Goal: Task Accomplishment & Management: Complete application form

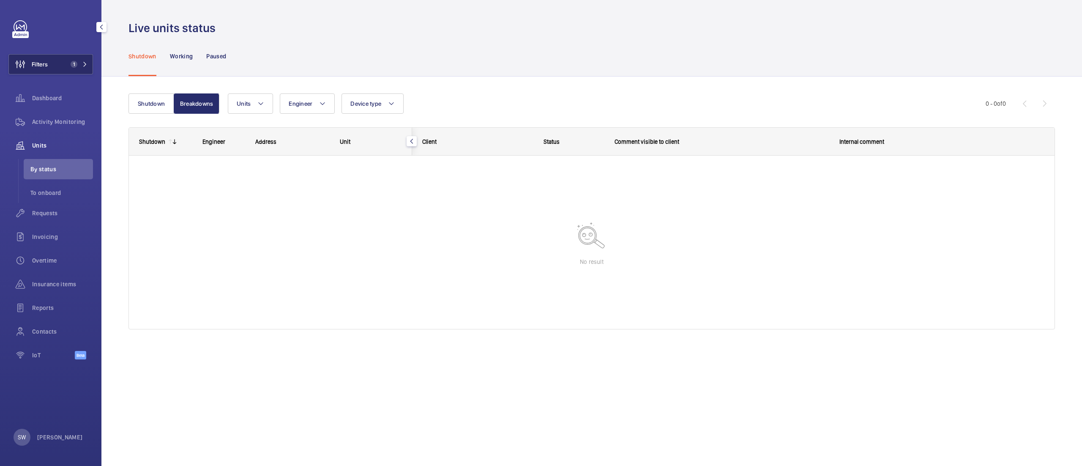
click at [80, 60] on button "Filters 1" at bounding box center [50, 64] width 85 height 20
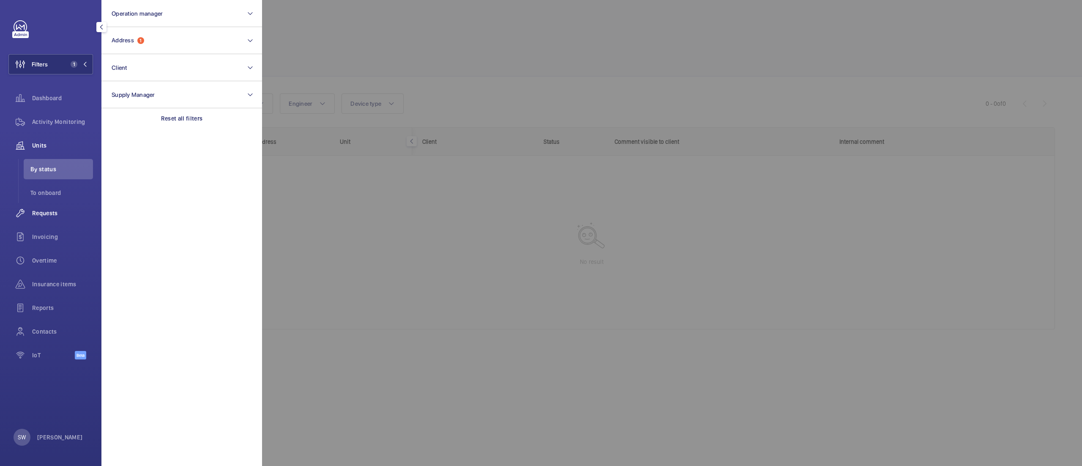
click at [48, 216] on span "Requests" at bounding box center [62, 213] width 61 height 8
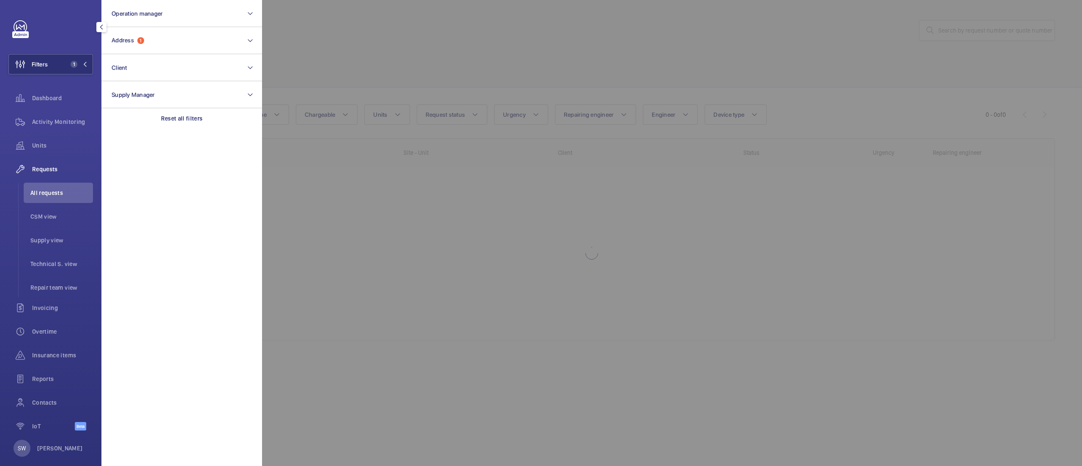
click at [395, 56] on div at bounding box center [803, 233] width 1082 height 466
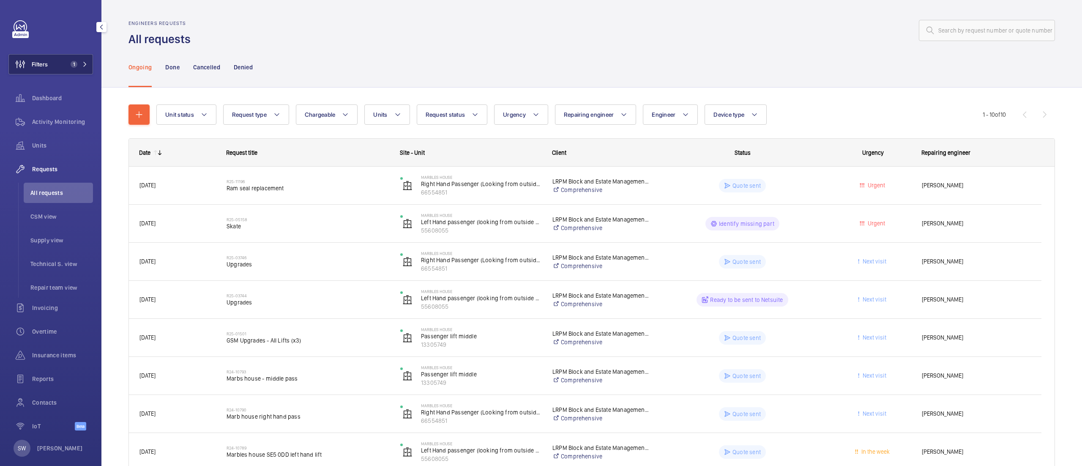
click at [60, 73] on button "Filters 1" at bounding box center [50, 64] width 85 height 20
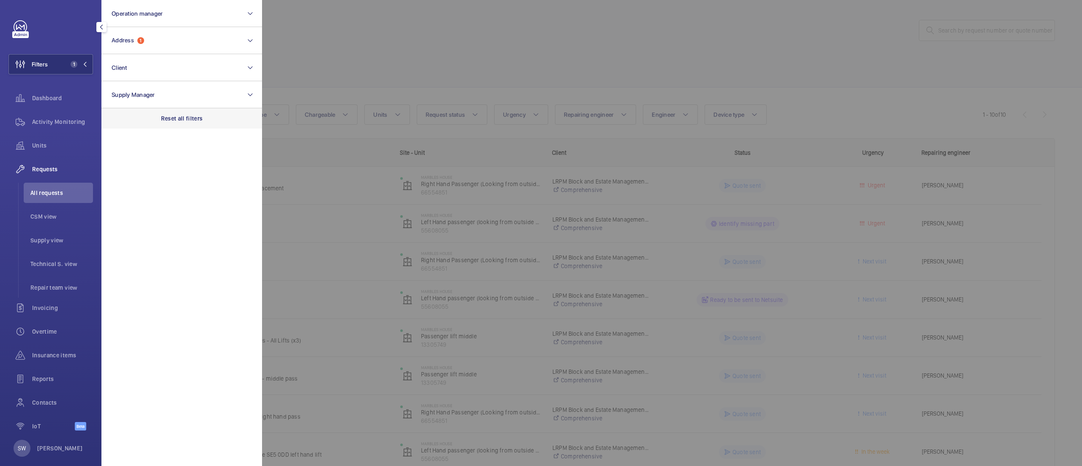
click at [182, 120] on p "Reset all filters" at bounding box center [182, 118] width 42 height 8
click at [381, 40] on div at bounding box center [803, 233] width 1082 height 466
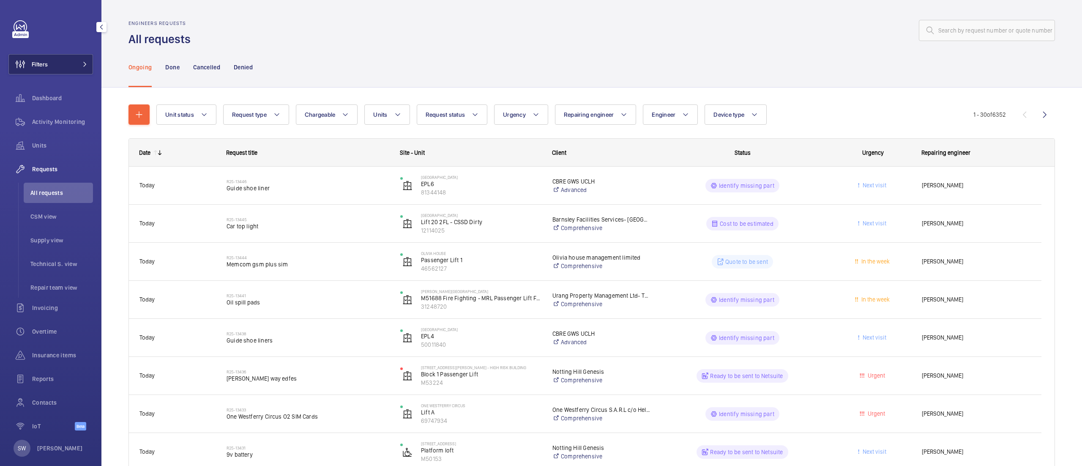
click at [55, 64] on button "Filters" at bounding box center [50, 64] width 85 height 20
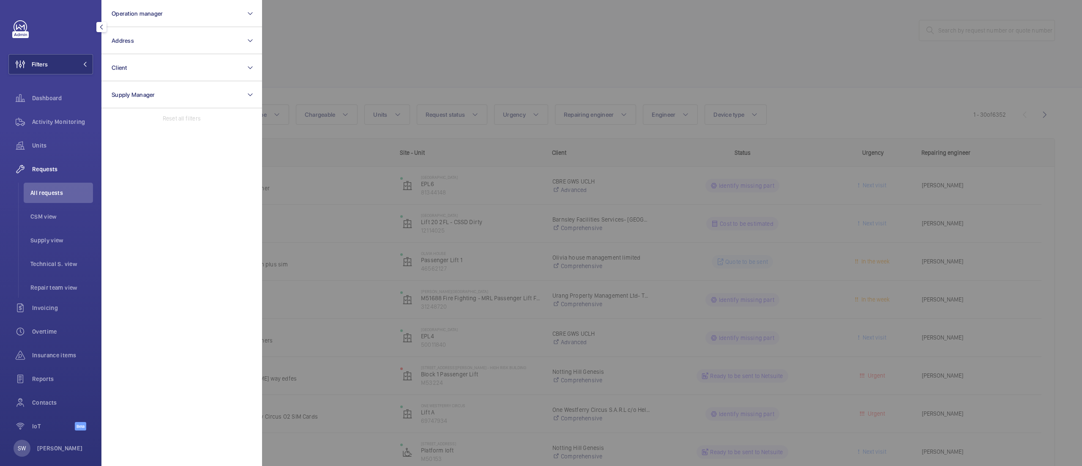
click at [337, 57] on div at bounding box center [803, 233] width 1082 height 466
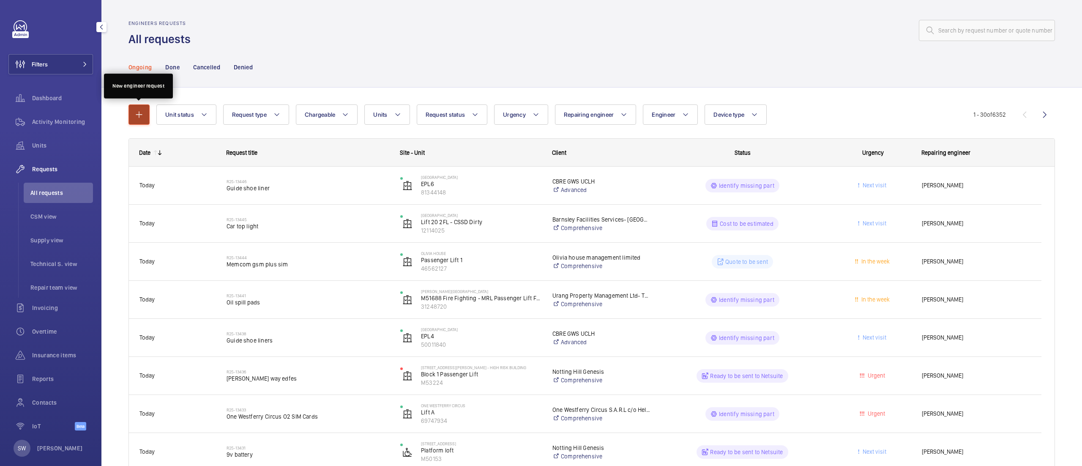
click at [142, 118] on mat-icon "button" at bounding box center [139, 114] width 10 height 10
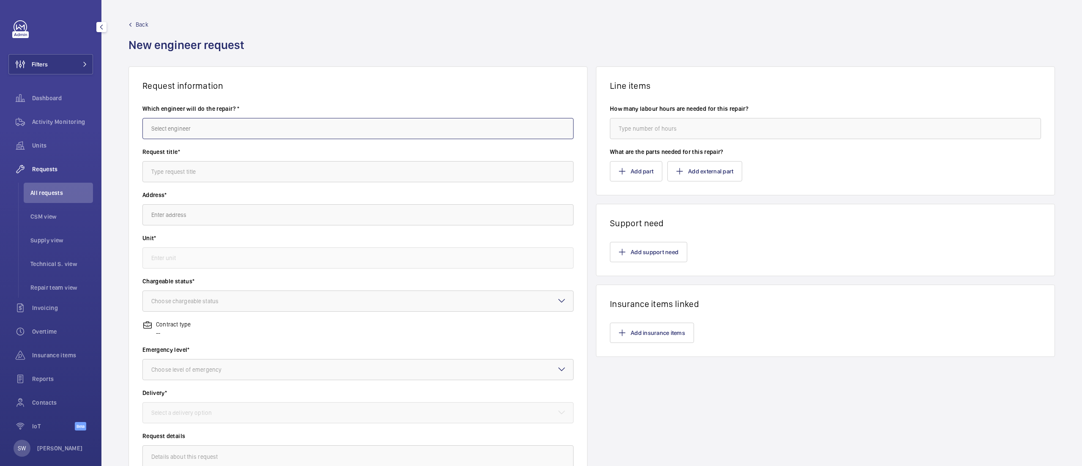
click at [238, 134] on input "text" at bounding box center [357, 128] width 431 height 21
click at [232, 149] on mat-option "[PERSON_NAME]" at bounding box center [355, 154] width 424 height 21
type input "[PERSON_NAME]"
click at [225, 171] on input "text" at bounding box center [357, 171] width 431 height 21
type input "Standby"
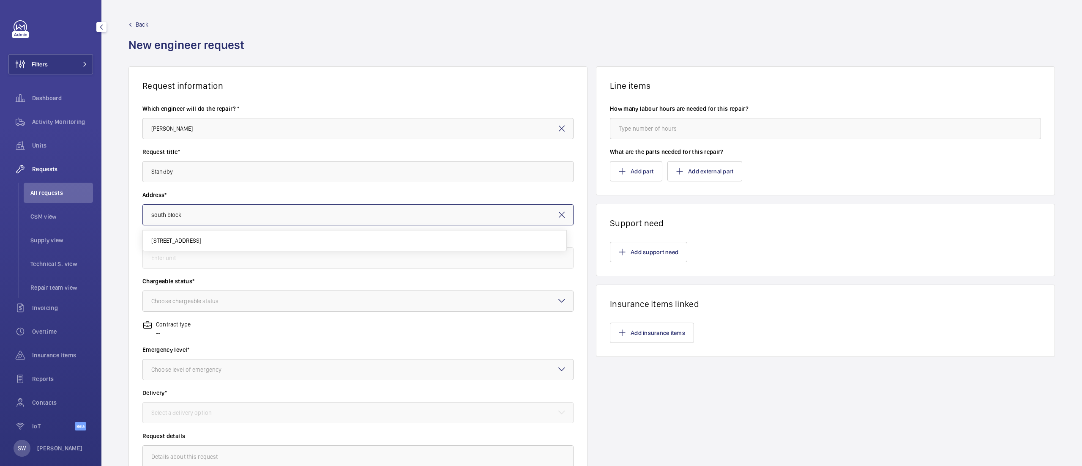
click at [261, 219] on input "south block" at bounding box center [357, 214] width 431 height 21
click at [248, 241] on span "Block ([STREET_ADDRESS] BRAINTREE" at bounding box center [199, 240] width 97 height 8
type input "Block ([STREET_ADDRESS] BRAINTREE"
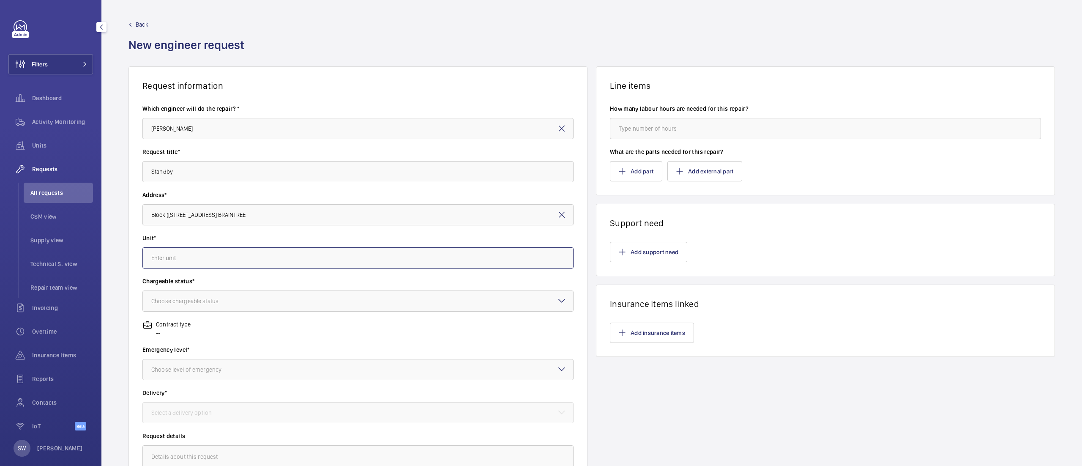
click at [218, 262] on input "text" at bounding box center [357, 257] width 431 height 21
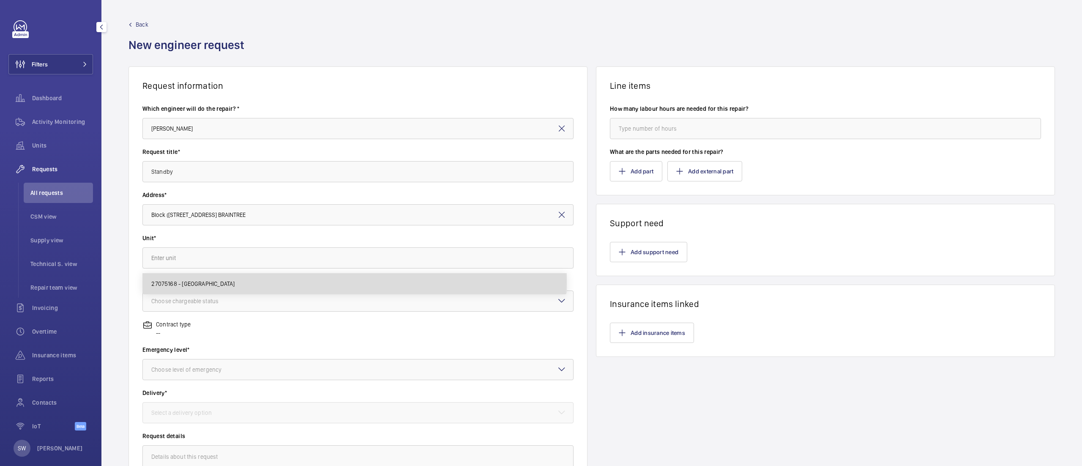
click at [214, 281] on span "27075168 - [GEOGRAPHIC_DATA]" at bounding box center [192, 283] width 83 height 8
type input "27075168 - [GEOGRAPHIC_DATA]"
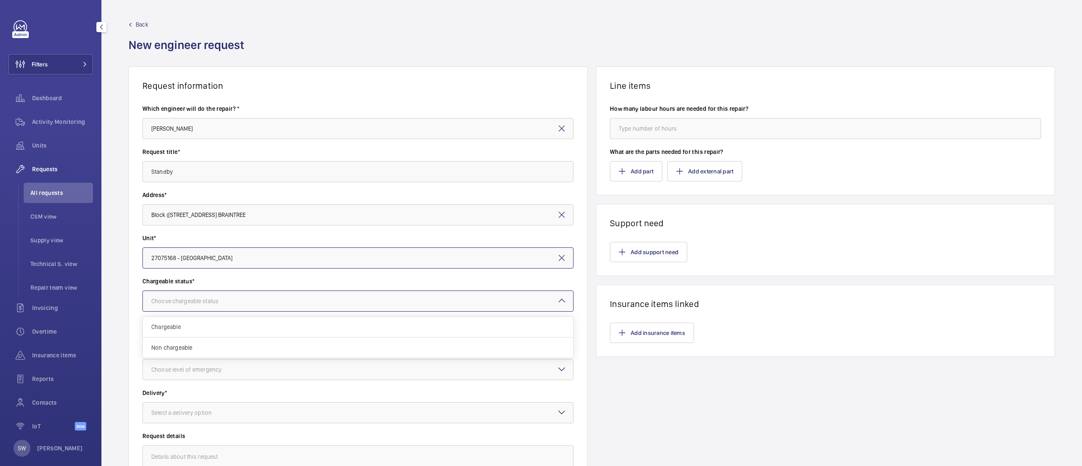
click at [213, 295] on div at bounding box center [358, 301] width 430 height 20
click at [225, 330] on span "Chargeable" at bounding box center [357, 327] width 413 height 8
click at [219, 368] on div "Choose level of emergency" at bounding box center [196, 369] width 91 height 8
click at [203, 419] on span "This week" at bounding box center [357, 416] width 413 height 8
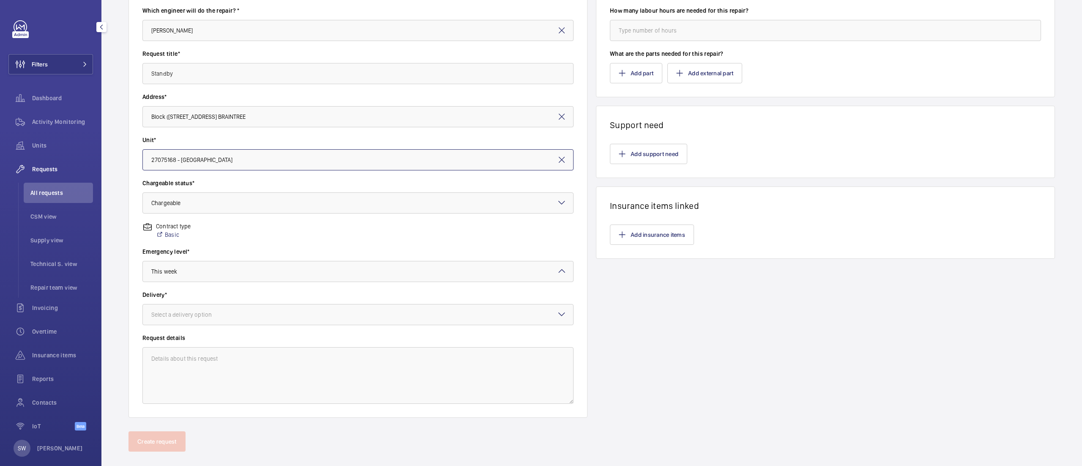
scroll to position [107, 0]
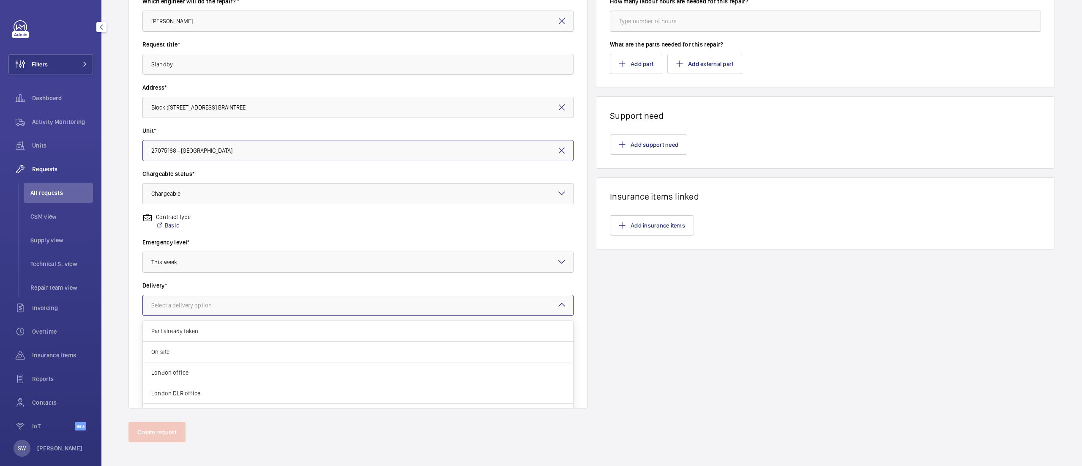
click at [336, 315] on div at bounding box center [358, 305] width 430 height 20
click at [280, 353] on span "On site" at bounding box center [357, 351] width 413 height 8
click at [281, 345] on textarea at bounding box center [357, 366] width 431 height 57
type textarea "Standby"
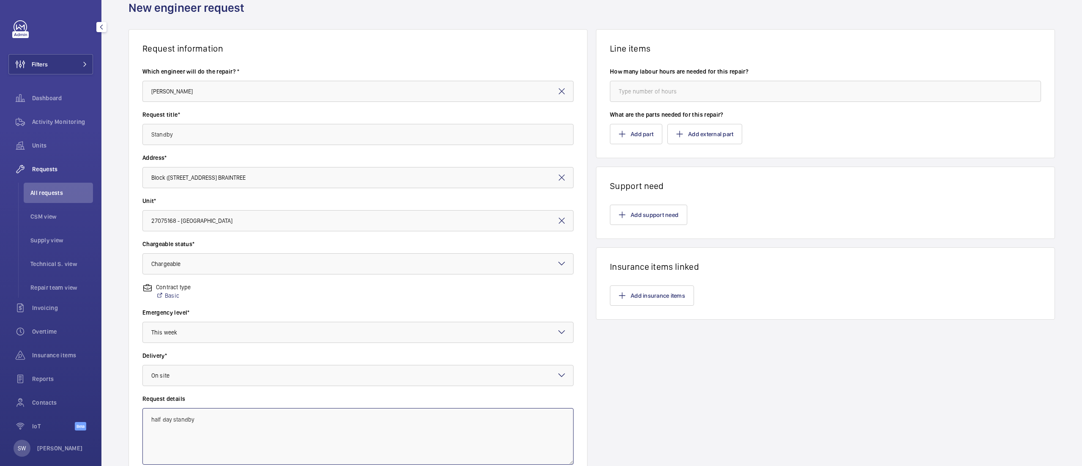
scroll to position [2, 0]
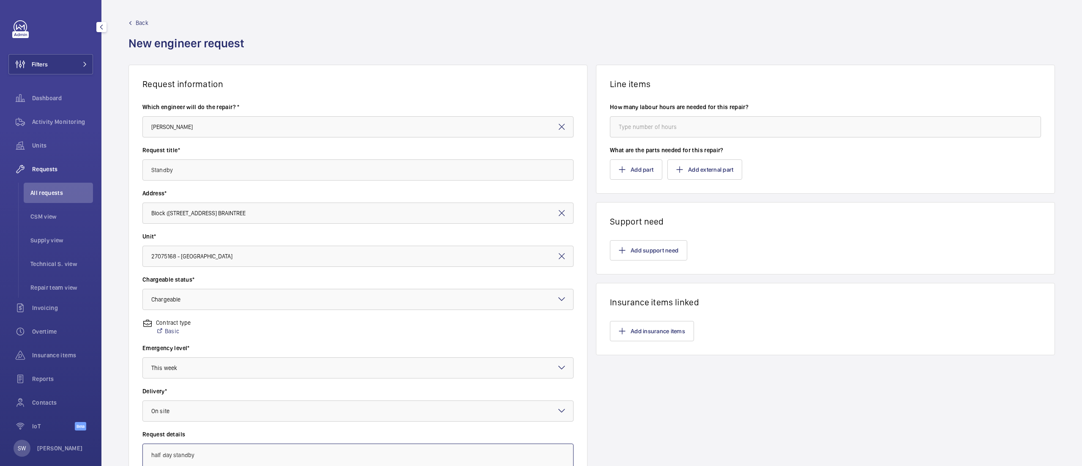
type textarea "half day standby"
click at [653, 129] on input "number" at bounding box center [825, 126] width 431 height 21
type input "4"
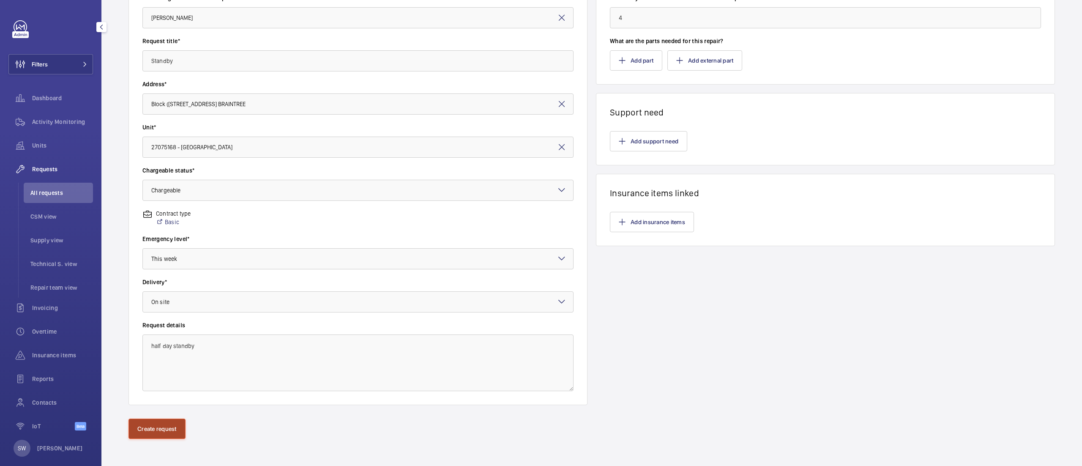
click at [159, 434] on button "Create request" at bounding box center [157, 429] width 57 height 20
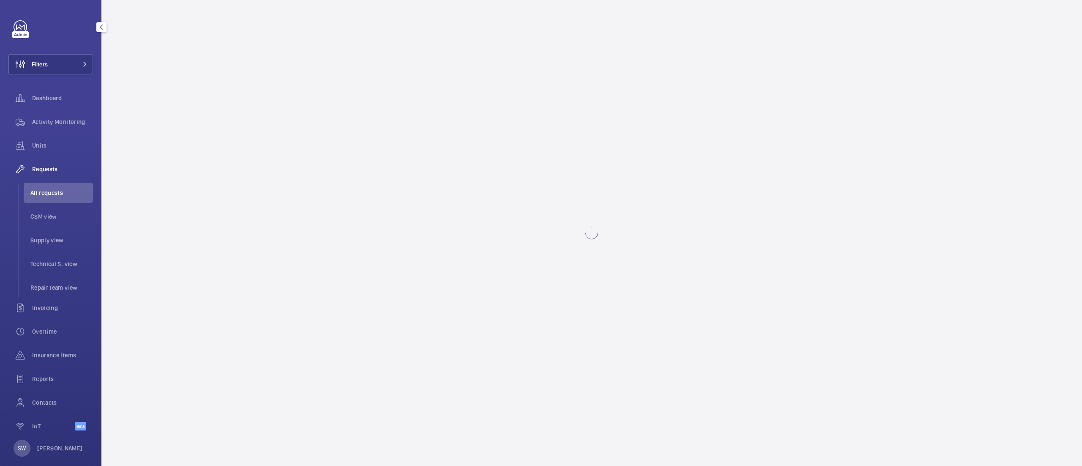
scroll to position [0, 0]
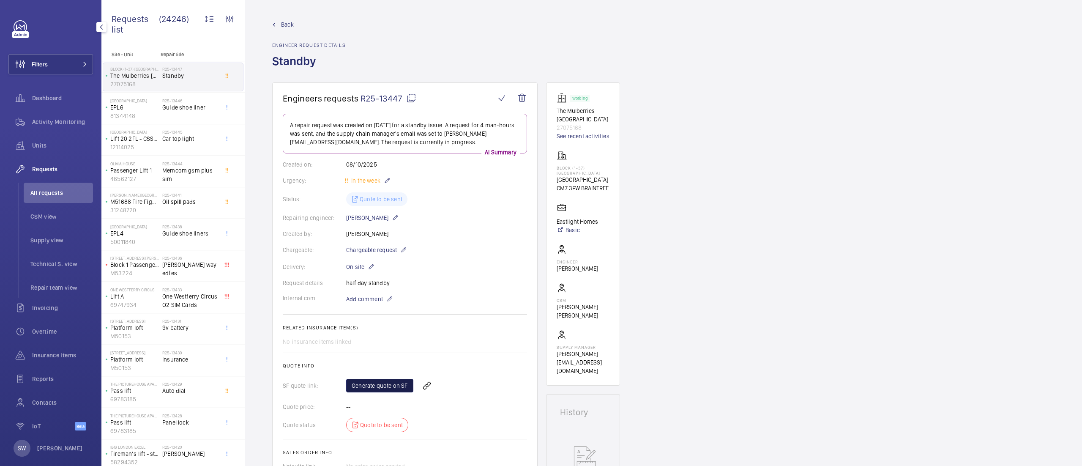
click at [367, 382] on link "Generate quote on SF" at bounding box center [379, 386] width 67 height 14
click at [68, 67] on button "Filters" at bounding box center [50, 64] width 85 height 20
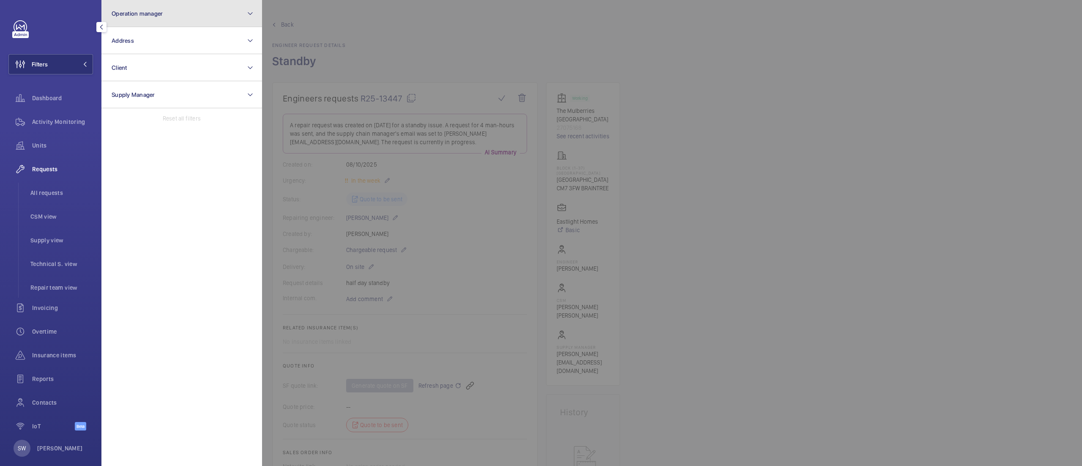
click at [193, 20] on button "Operation manager" at bounding box center [181, 13] width 161 height 27
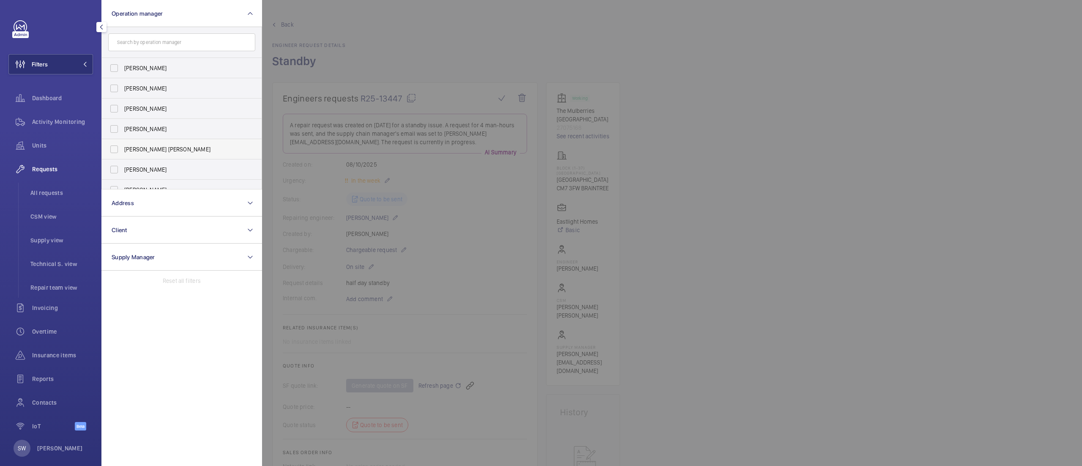
click at [158, 148] on span "[PERSON_NAME] [PERSON_NAME]" at bounding box center [182, 149] width 116 height 8
click at [123, 148] on input "[PERSON_NAME] [PERSON_NAME]" at bounding box center [114, 149] width 17 height 17
checkbox input "true"
click at [47, 145] on span "Units" at bounding box center [62, 145] width 61 height 8
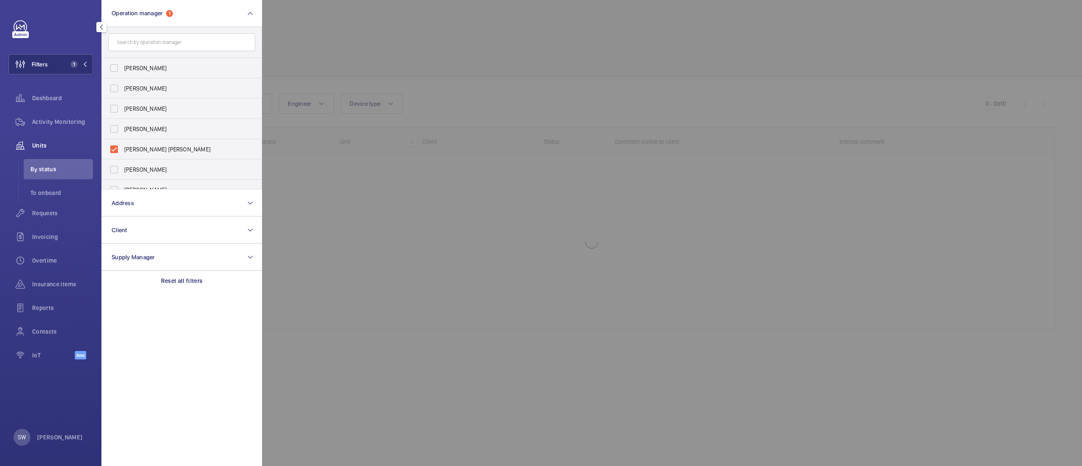
click at [497, 61] on div at bounding box center [803, 233] width 1082 height 466
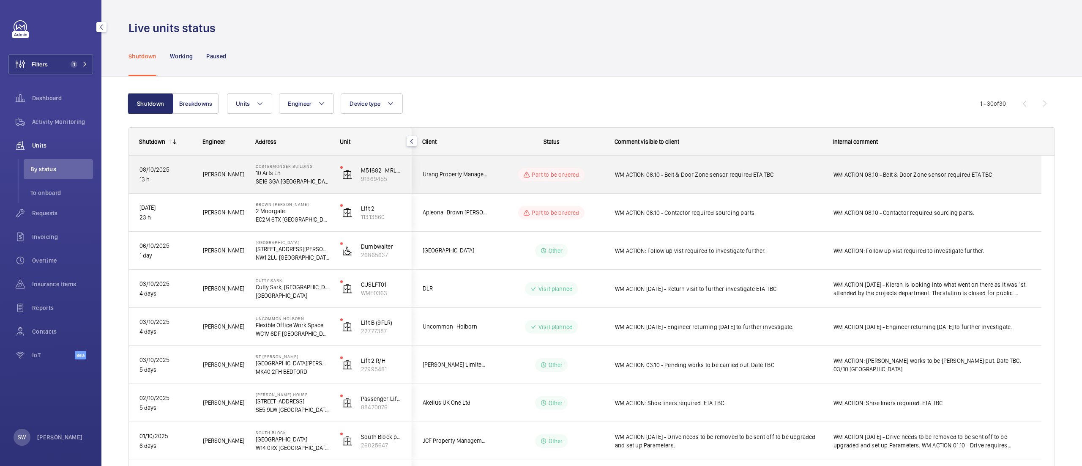
click at [746, 183] on div "WM ACTION 08.10 - Belt & Door Zone sensor required ETA TBC" at bounding box center [719, 174] width 208 height 19
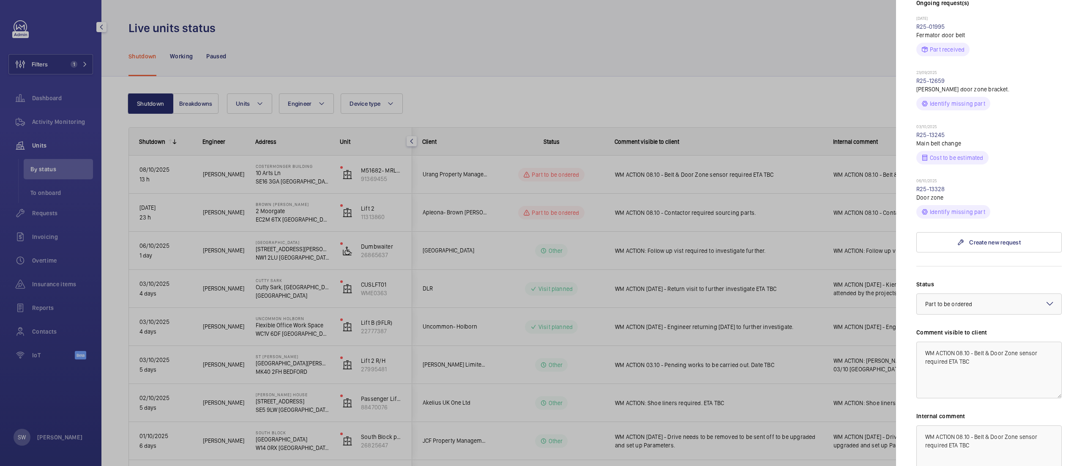
scroll to position [269, 0]
click at [523, 108] on div at bounding box center [541, 233] width 1082 height 466
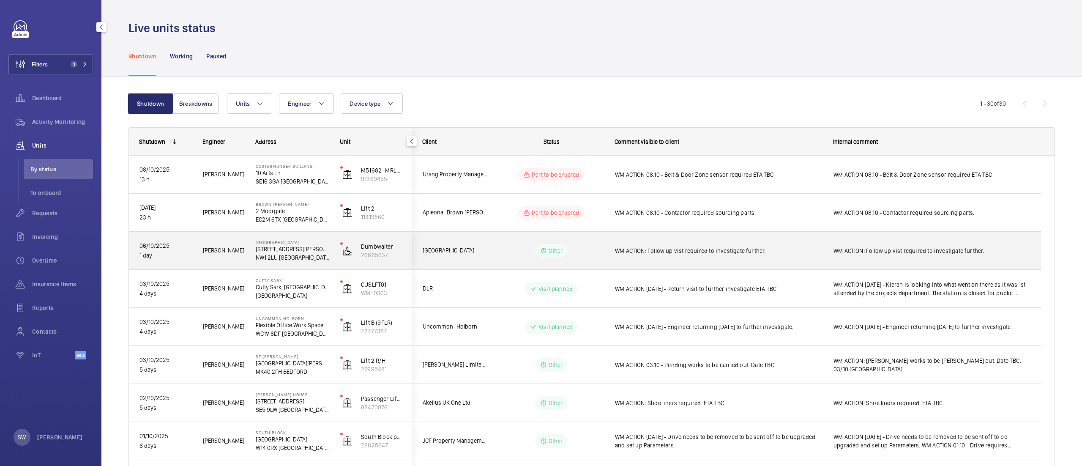
click at [722, 254] on span "WM ACTION: Follow up vist required to investigate further." at bounding box center [719, 250] width 208 height 8
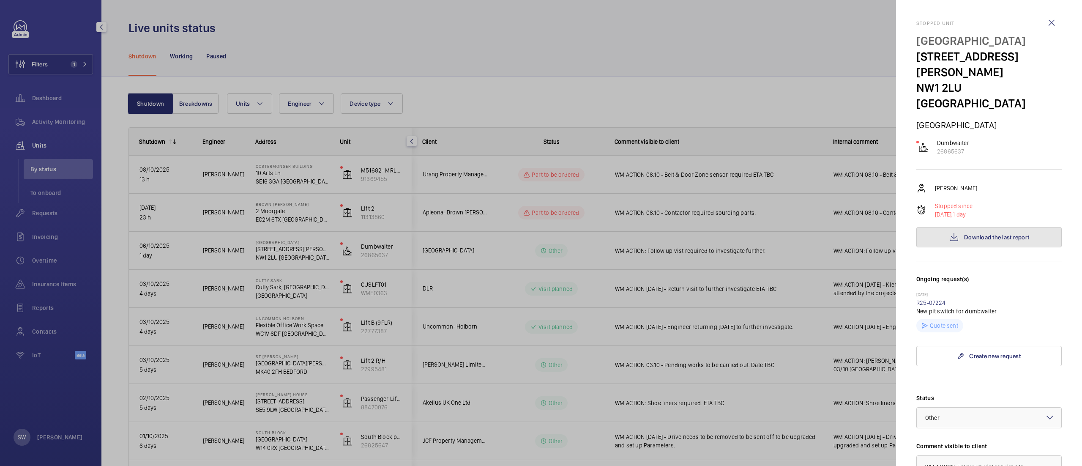
click at [1007, 227] on button "Download the last report" at bounding box center [988, 237] width 145 height 20
click at [503, 79] on div at bounding box center [541, 233] width 1082 height 466
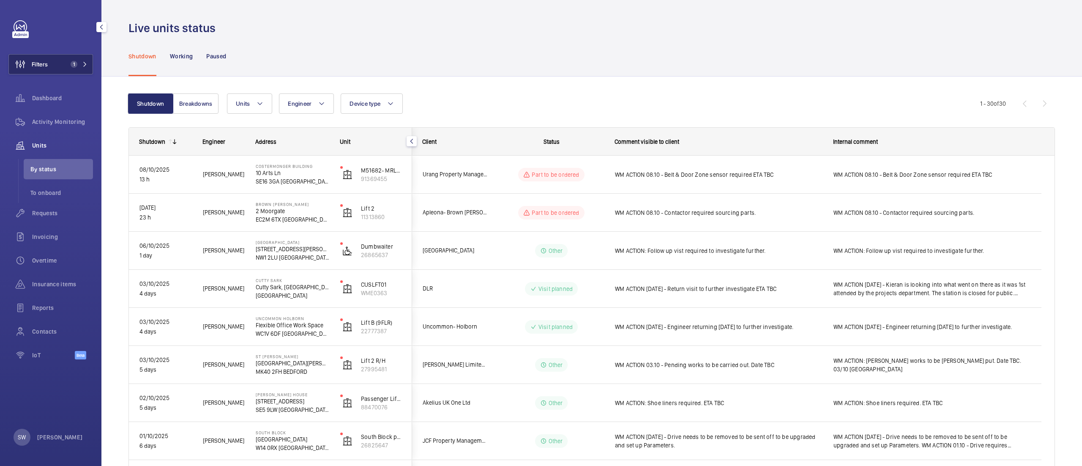
click at [85, 59] on button "Filters 1" at bounding box center [50, 64] width 85 height 20
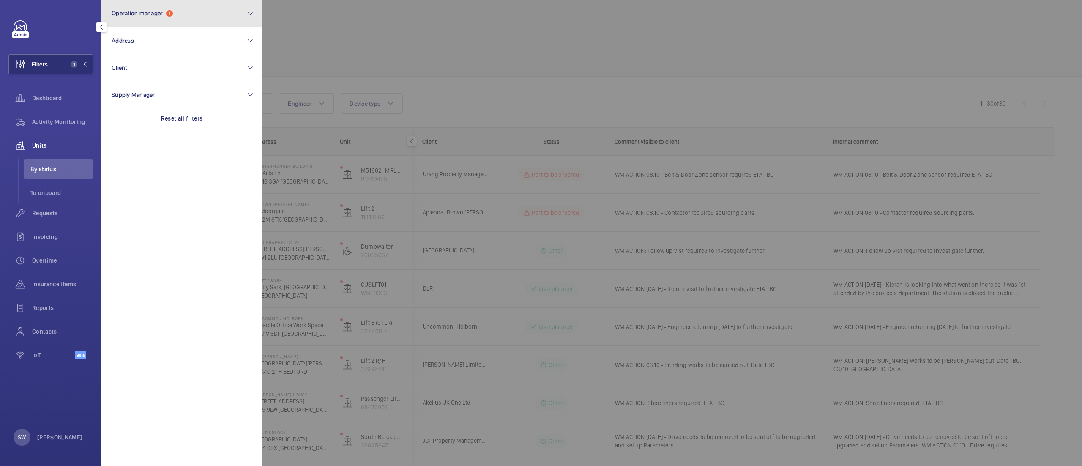
click at [175, 23] on button "Operation manager 1" at bounding box center [181, 13] width 161 height 27
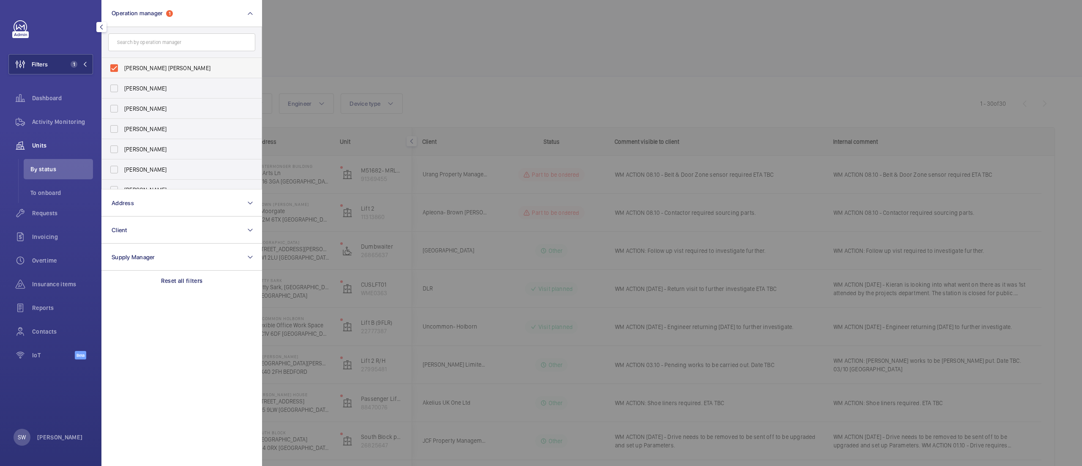
click at [161, 70] on span "[PERSON_NAME] [PERSON_NAME]" at bounding box center [182, 68] width 116 height 8
click at [123, 70] on input "[PERSON_NAME] [PERSON_NAME]" at bounding box center [114, 68] width 17 height 17
checkbox input "false"
click at [163, 176] on span "[PERSON_NAME]" at bounding box center [182, 179] width 116 height 8
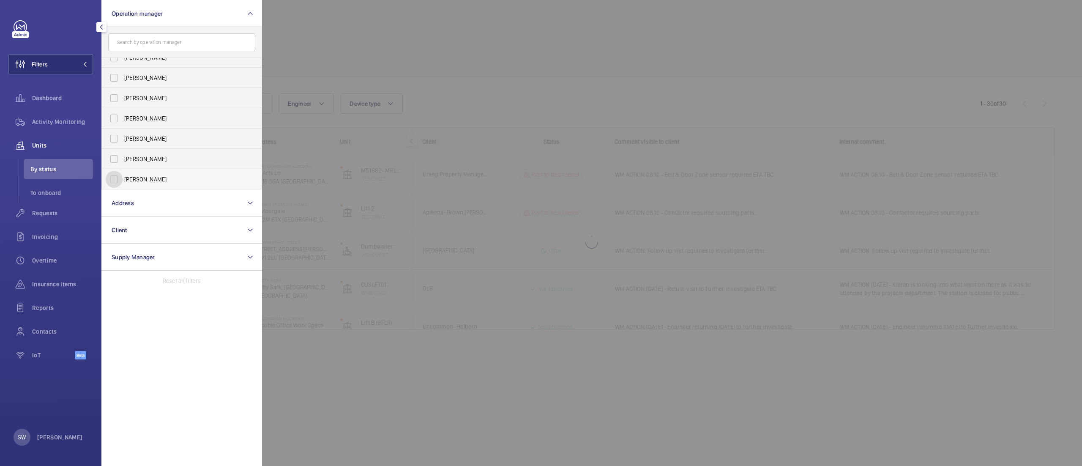
click at [123, 176] on input "[PERSON_NAME]" at bounding box center [114, 179] width 17 height 17
checkbox input "true"
click at [601, 68] on div at bounding box center [803, 233] width 1082 height 466
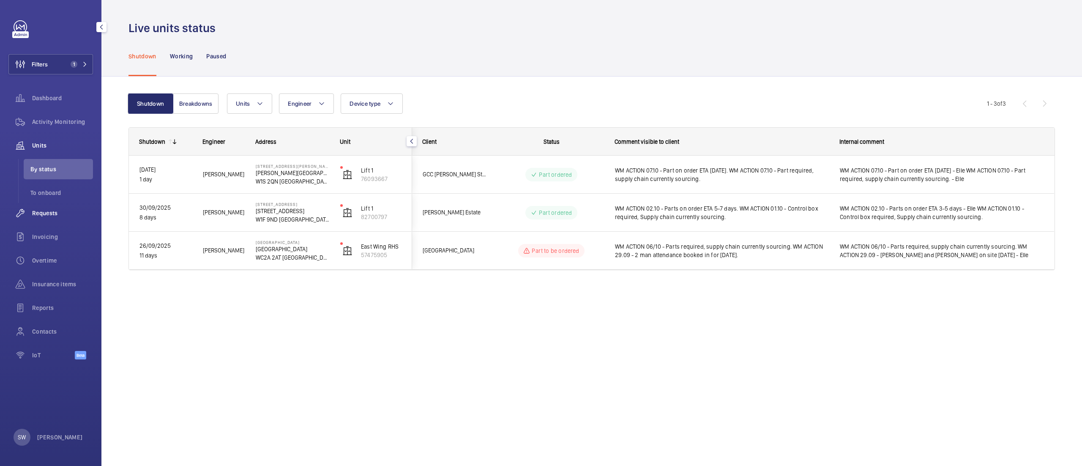
click at [46, 213] on span "Requests" at bounding box center [62, 213] width 61 height 8
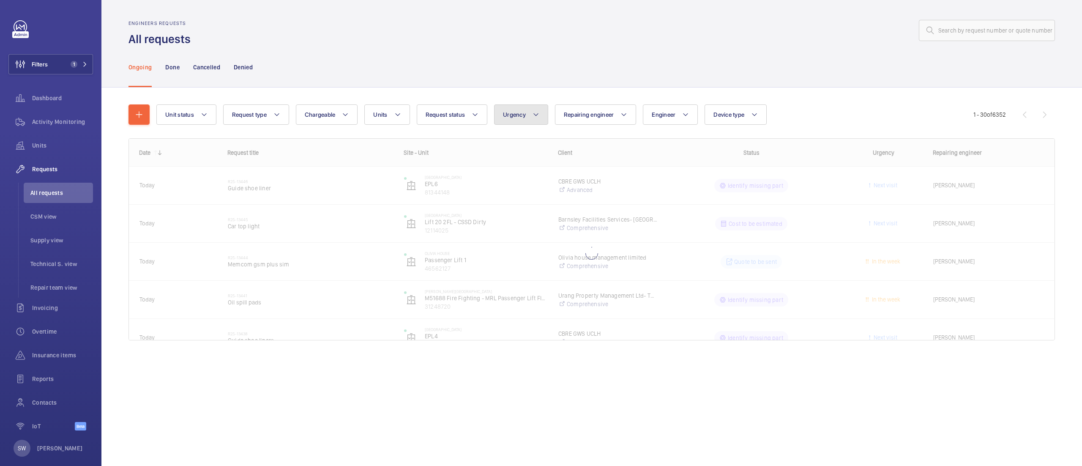
click at [518, 112] on span "Urgency" at bounding box center [514, 114] width 23 height 7
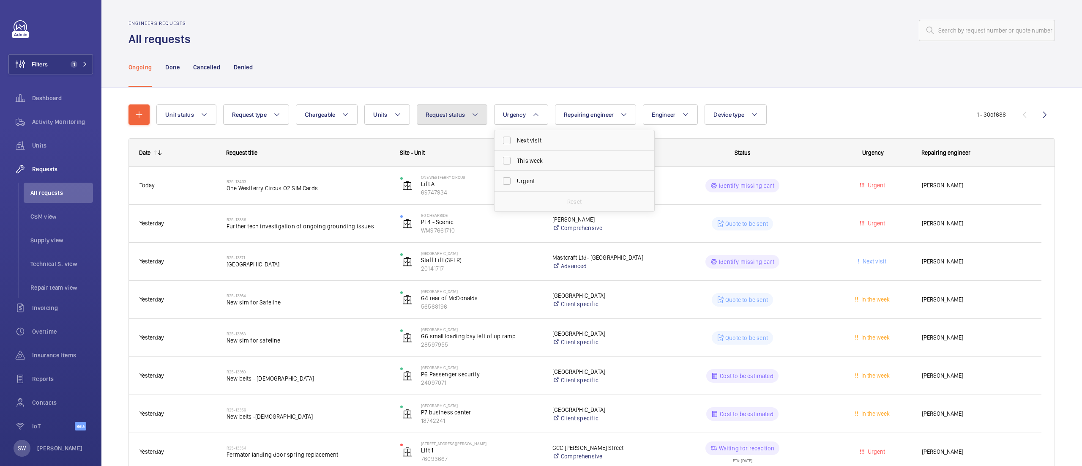
click at [441, 118] on span "Request status" at bounding box center [446, 114] width 40 height 7
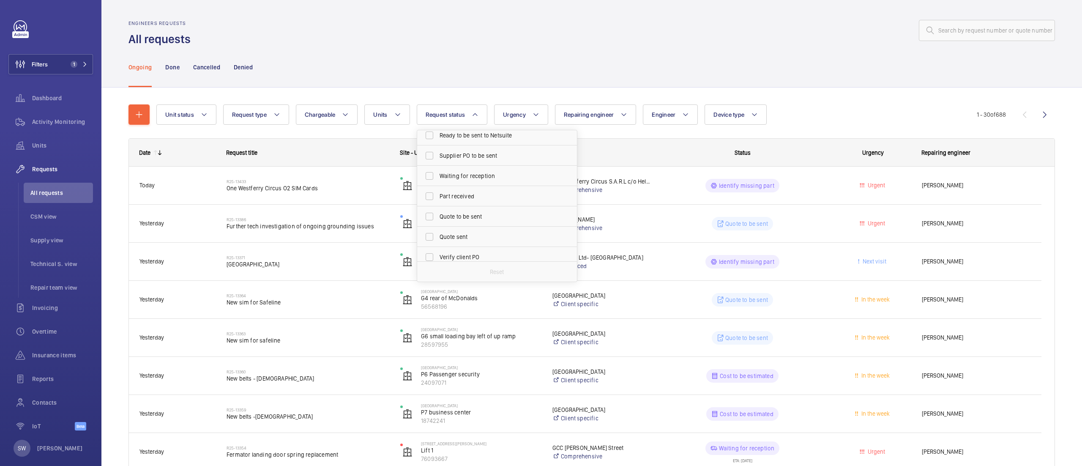
scroll to position [71, 0]
click at [464, 213] on span "Quote to be sent" at bounding box center [498, 211] width 116 height 8
click at [465, 213] on span "Quote to be sent" at bounding box center [498, 211] width 116 height 8
click at [438, 213] on input "Quote to be sent" at bounding box center [429, 210] width 17 height 17
checkbox input "true"
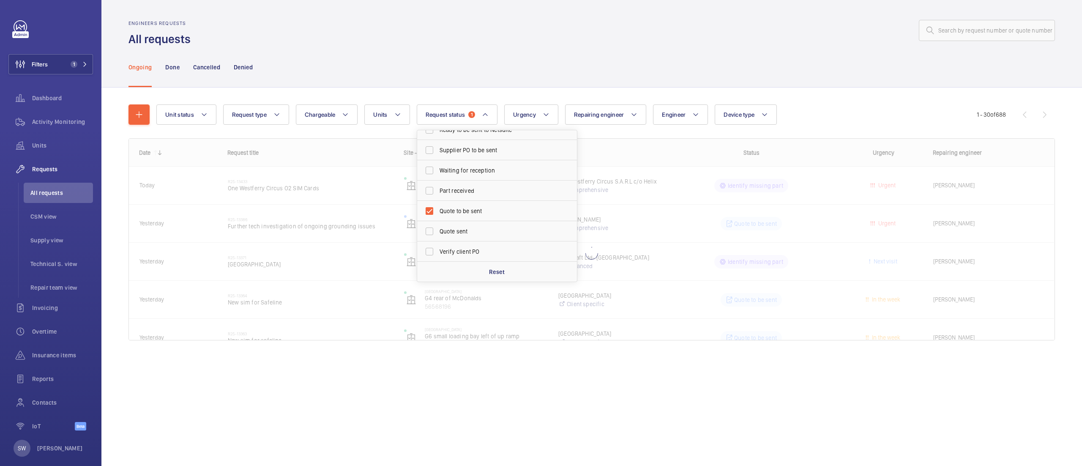
click at [507, 50] on div "Ongoing Done Cancelled Denied" at bounding box center [592, 67] width 927 height 40
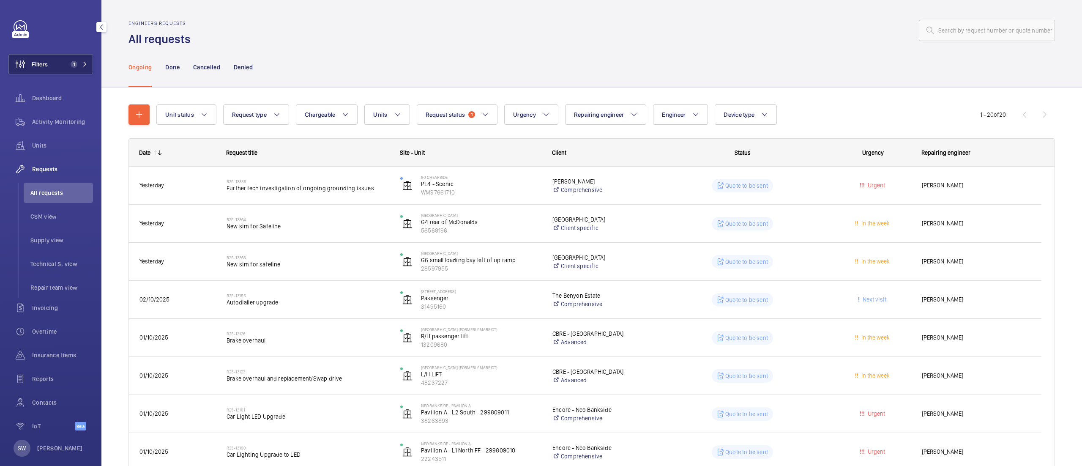
click at [39, 65] on span "Filters" at bounding box center [40, 64] width 16 height 8
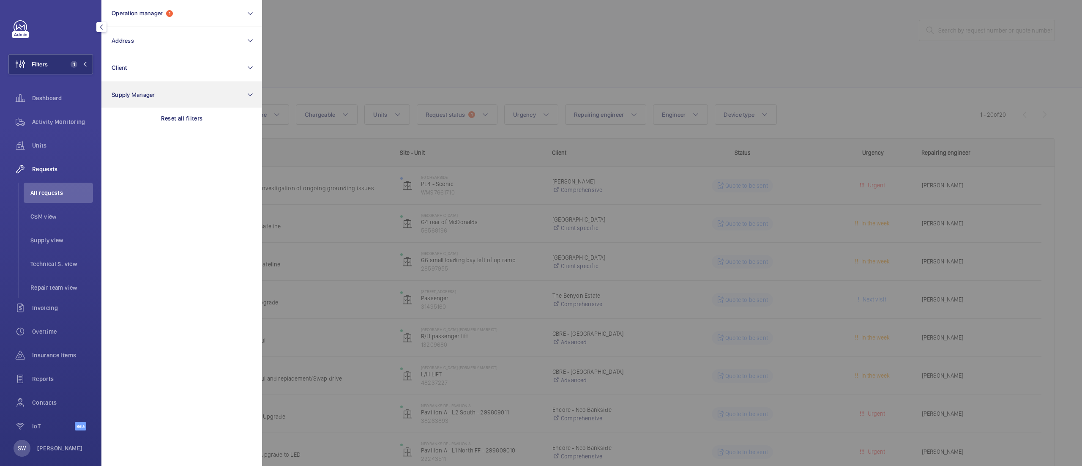
click at [194, 115] on p "Reset all filters" at bounding box center [182, 118] width 42 height 8
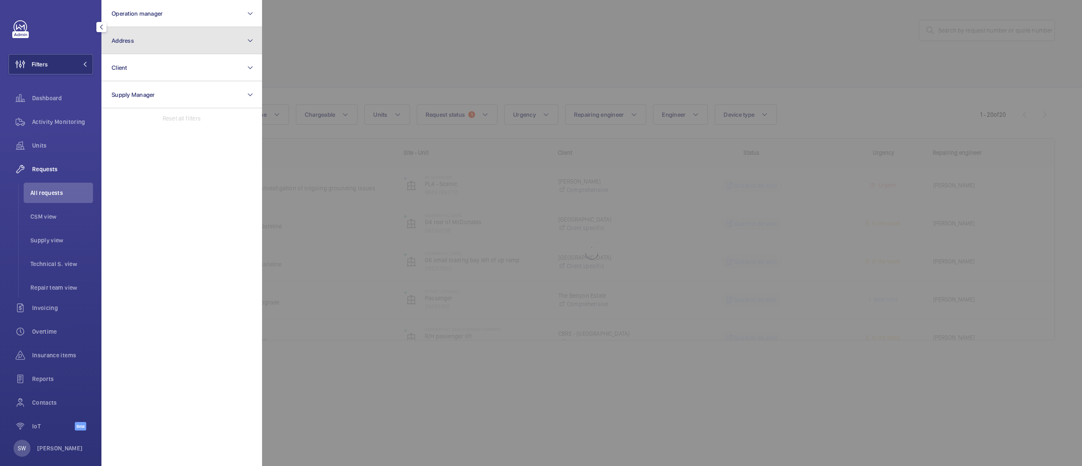
click at [168, 44] on button "Address" at bounding box center [181, 40] width 161 height 27
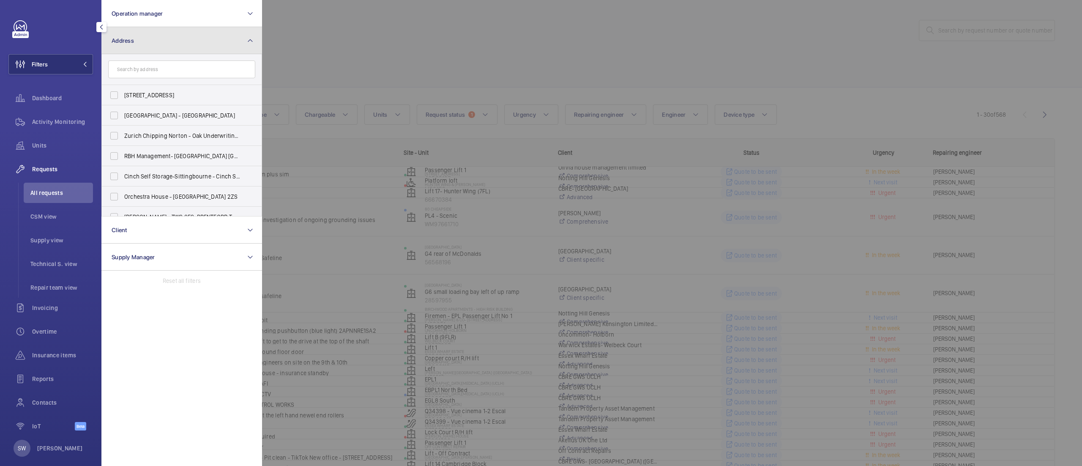
click at [166, 40] on button "Address" at bounding box center [181, 40] width 161 height 27
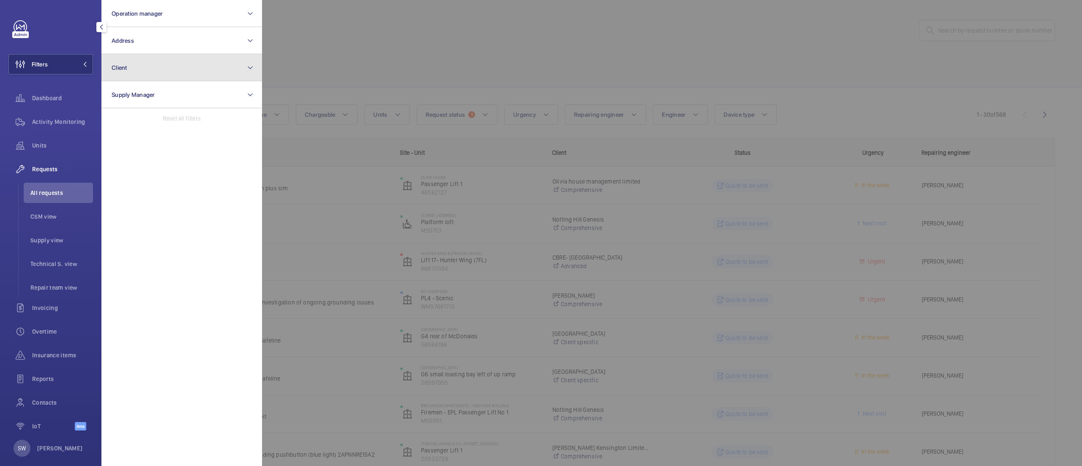
click at [166, 64] on button "Client" at bounding box center [181, 67] width 161 height 27
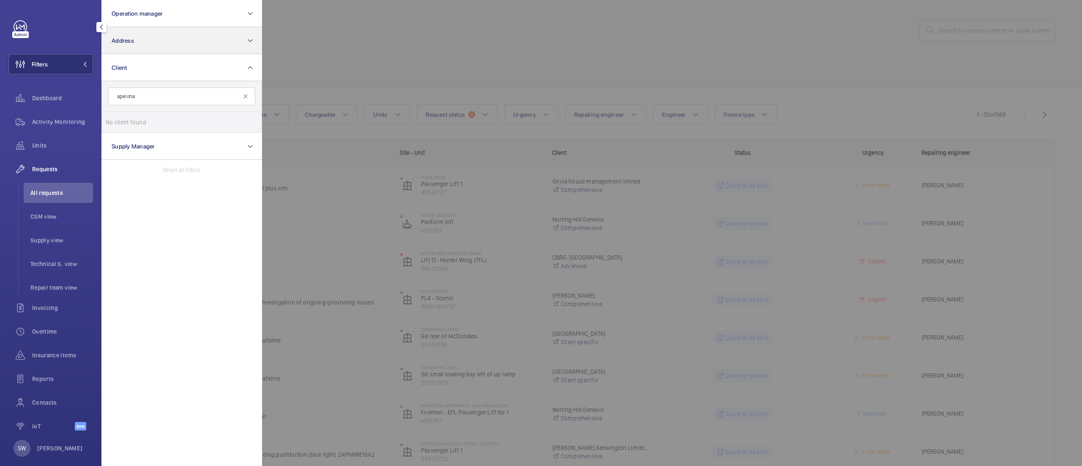
type input "apelona"
click at [170, 47] on button "Address" at bounding box center [181, 40] width 161 height 27
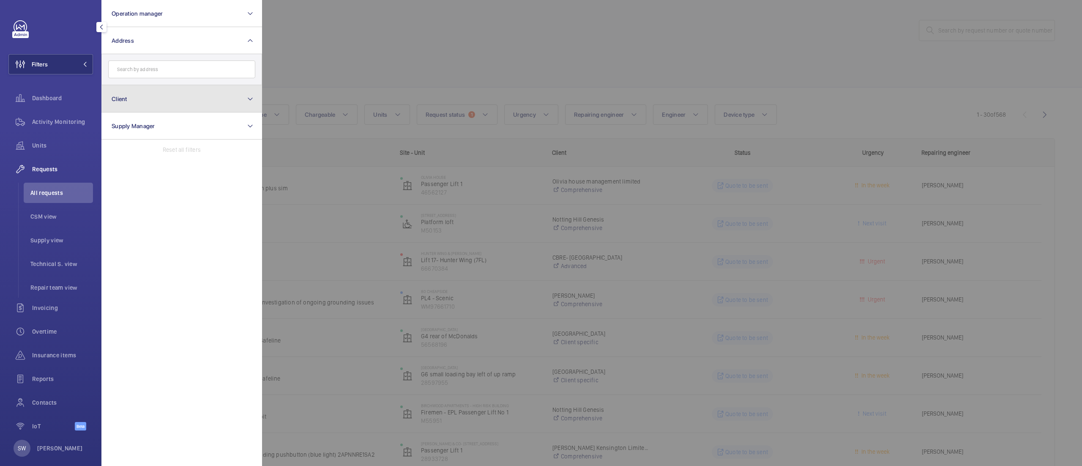
click at [166, 96] on button "Client" at bounding box center [181, 98] width 161 height 27
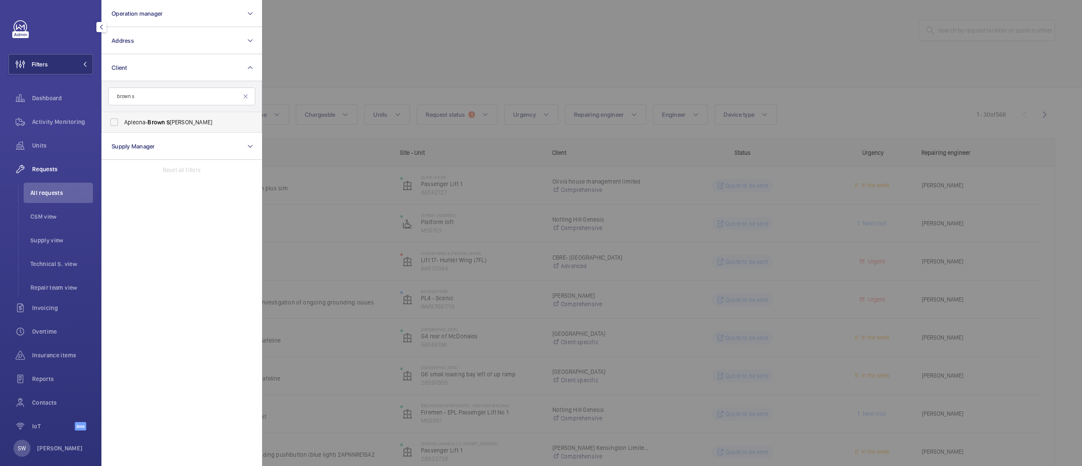
type input "brown s"
click at [179, 123] on span "[PERSON_NAME] S [PERSON_NAME]" at bounding box center [182, 122] width 116 height 8
click at [123, 123] on input "[PERSON_NAME] S [PERSON_NAME]" at bounding box center [114, 122] width 17 height 17
checkbox input "true"
click at [446, 74] on div at bounding box center [803, 233] width 1082 height 466
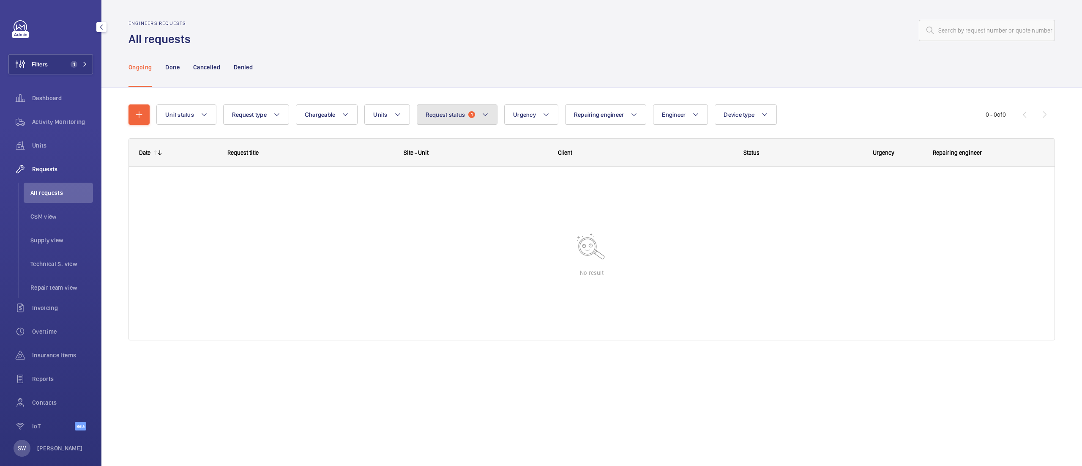
click at [444, 113] on span "Request status" at bounding box center [446, 114] width 40 height 7
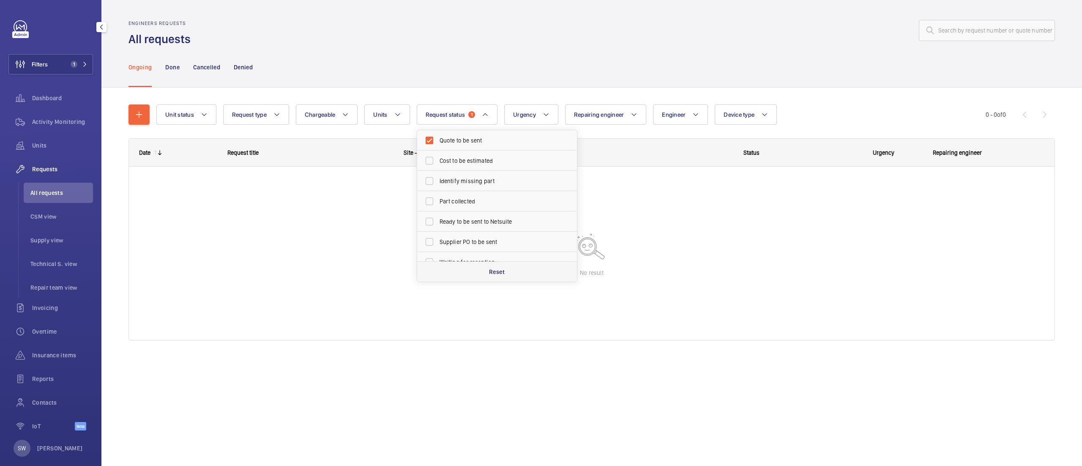
click at [516, 275] on div "Reset" at bounding box center [497, 271] width 160 height 20
checkbox input "false"
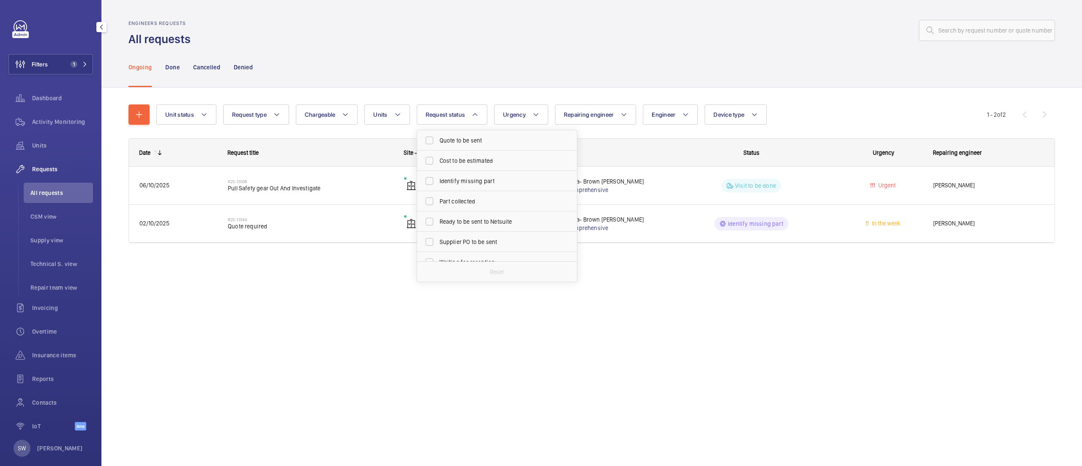
click at [445, 33] on div at bounding box center [625, 30] width 859 height 20
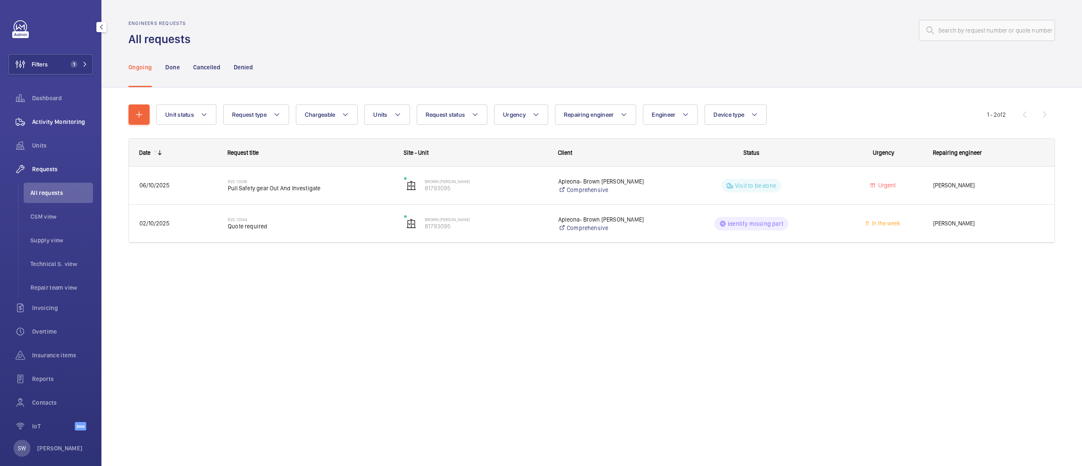
click at [73, 118] on span "Activity Monitoring" at bounding box center [62, 122] width 61 height 8
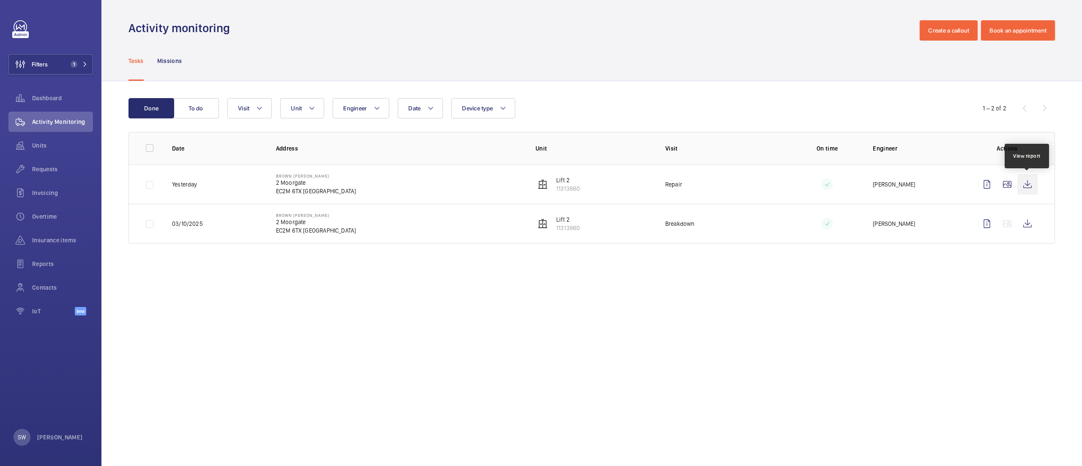
click at [1024, 186] on wm-front-icon-button at bounding box center [1028, 184] width 20 height 20
click at [55, 164] on div "Requests" at bounding box center [50, 169] width 85 height 20
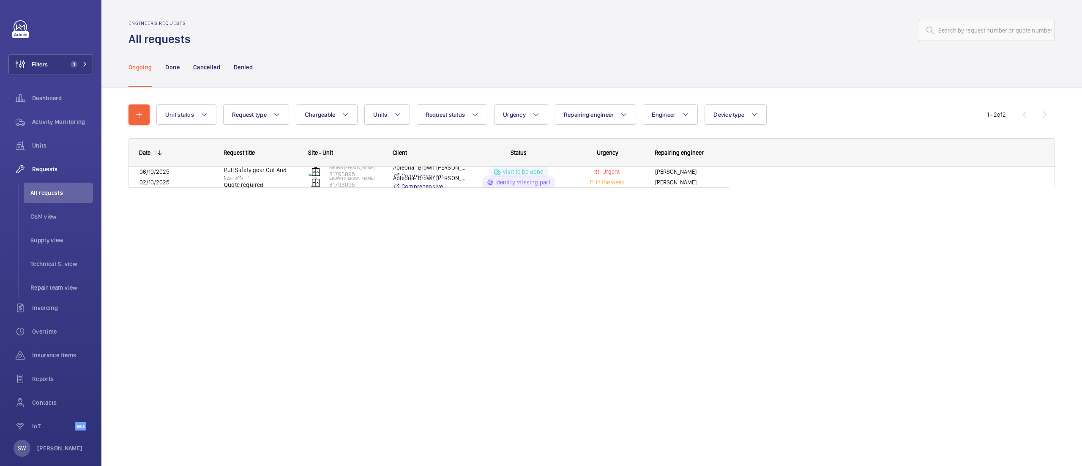
drag, startPoint x: 55, startPoint y: 164, endPoint x: 495, endPoint y: 215, distance: 443.8
click at [495, 215] on mat-sidenav-content "Filters 1 Dashboard Activity Monitoring Units Requests All requests CSM view Su…" at bounding box center [541, 233] width 1082 height 466
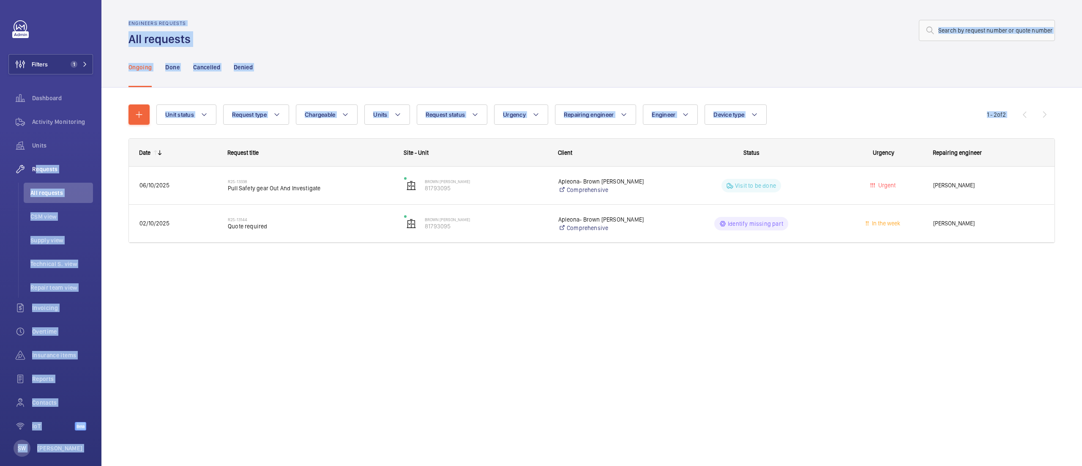
click at [441, 310] on div "Engineers requests All requests Ongoing Done Cancelled Denied Unit status Reque…" at bounding box center [591, 233] width 981 height 466
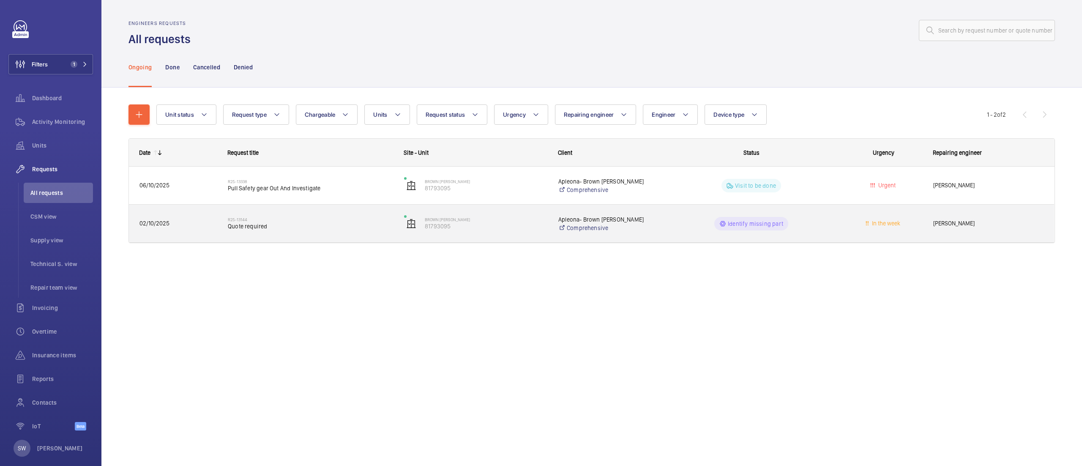
click at [320, 230] on span "Quote required" at bounding box center [310, 226] width 165 height 8
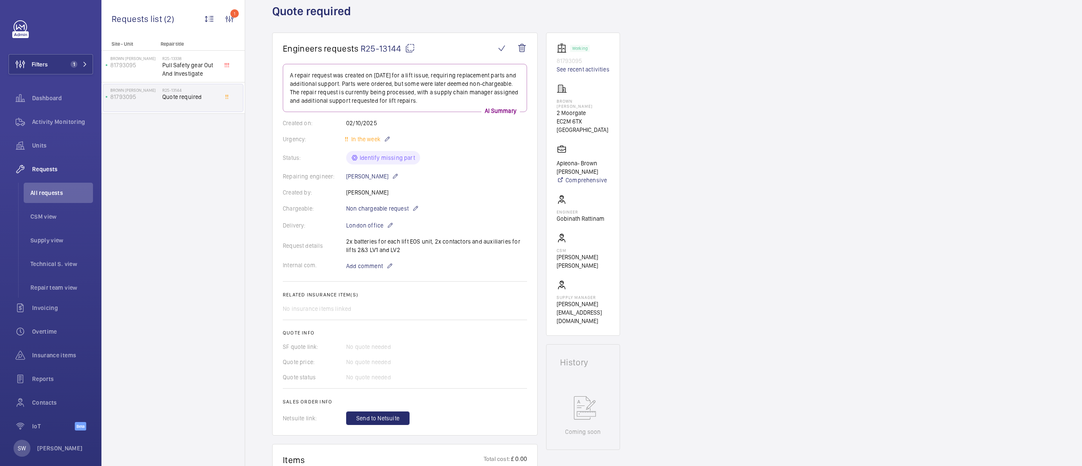
scroll to position [45, 0]
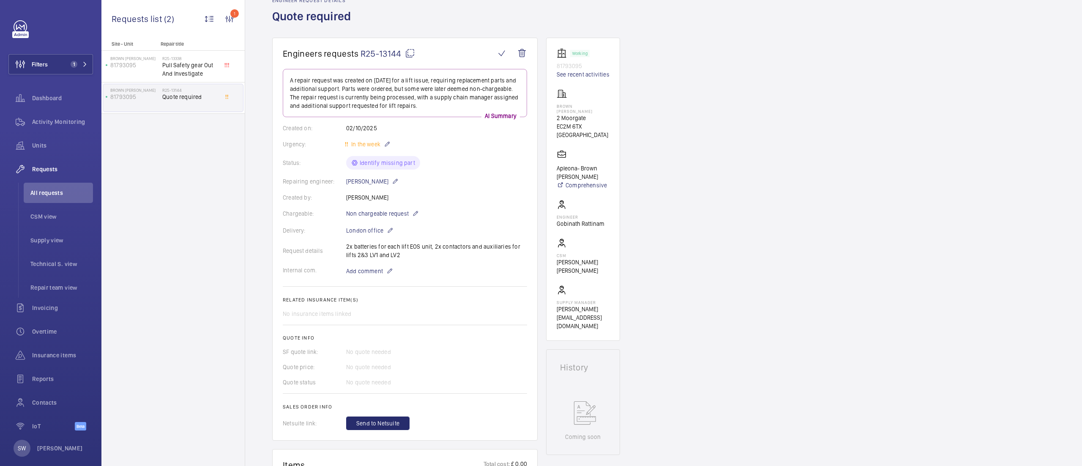
click at [409, 52] on mat-icon at bounding box center [410, 53] width 10 height 10
click at [411, 53] on mat-icon at bounding box center [410, 53] width 10 height 10
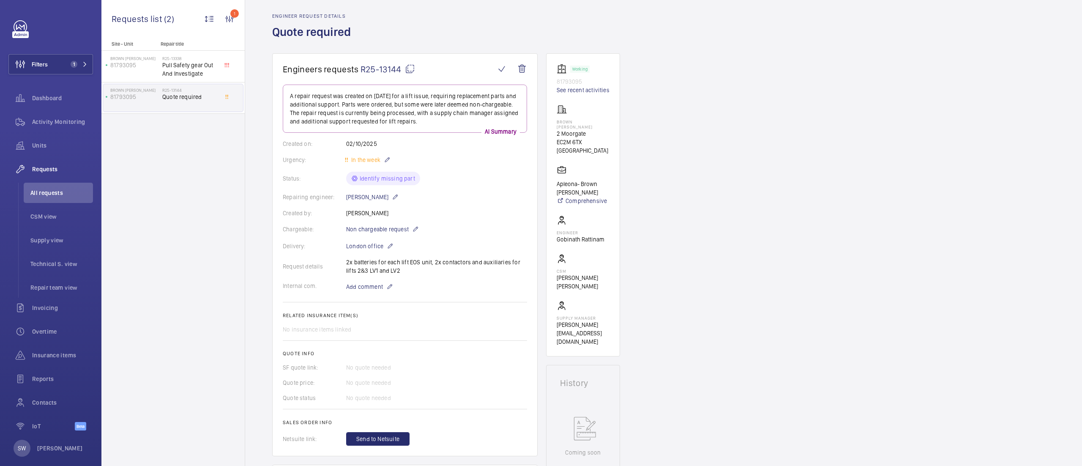
scroll to position [39, 0]
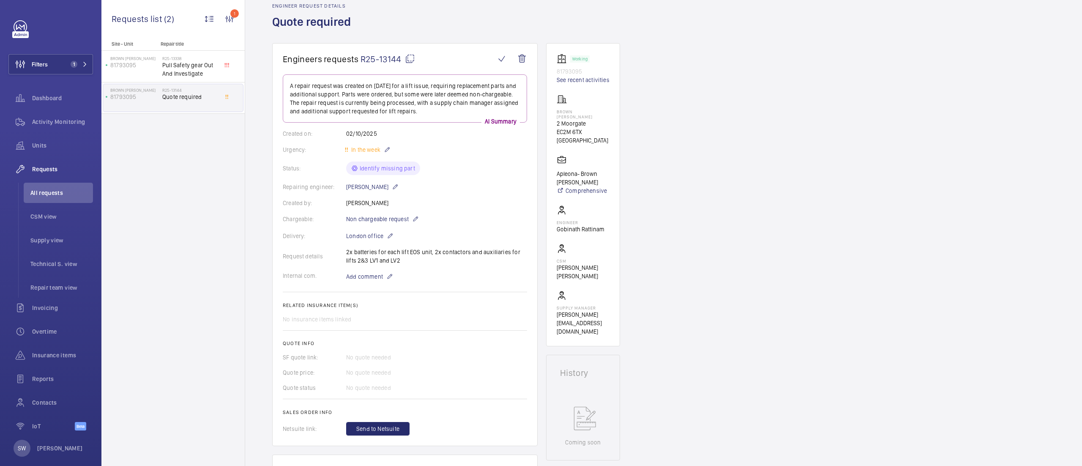
drag, startPoint x: 410, startPoint y: 265, endPoint x: 343, endPoint y: 250, distance: 67.9
click at [343, 250] on div "Request details 2x batteries for each lift EOS unit, 2x contactors and auxiliar…" at bounding box center [405, 256] width 244 height 17
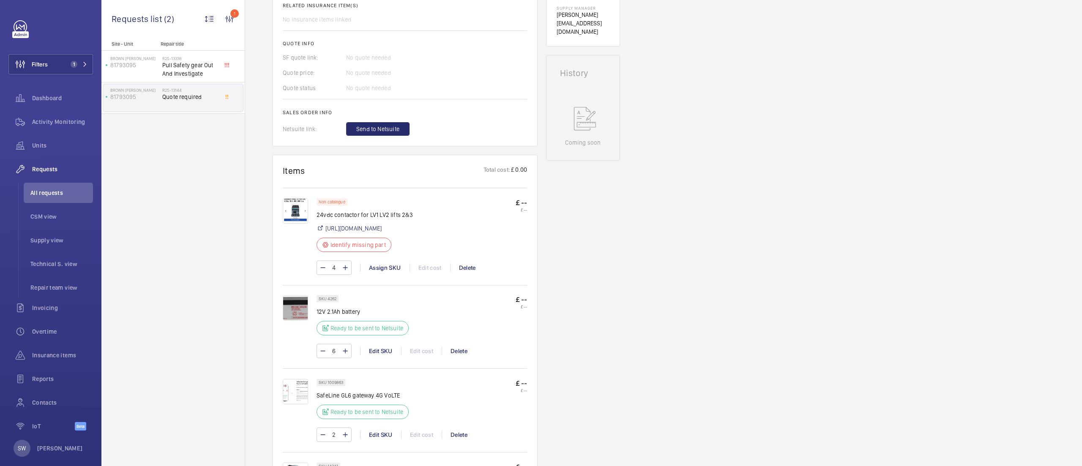
scroll to position [386, 0]
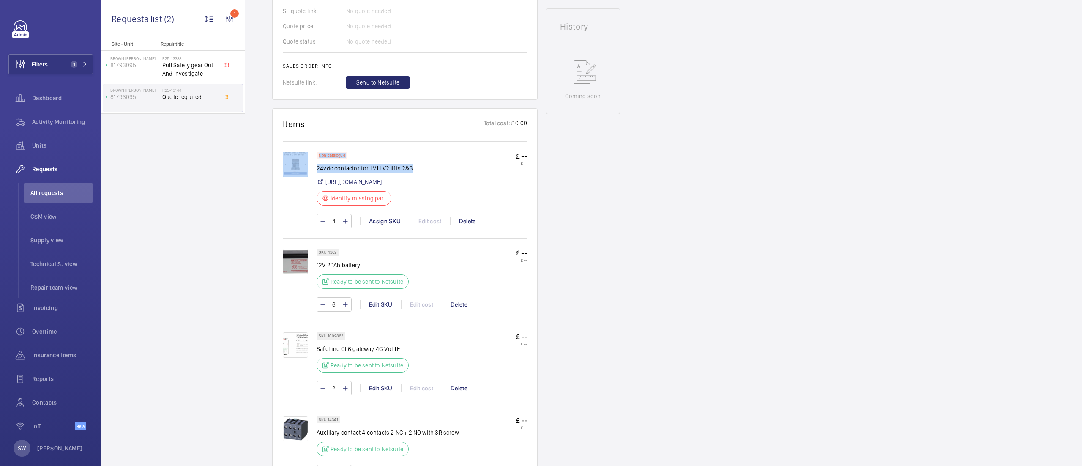
drag, startPoint x: 416, startPoint y: 169, endPoint x: 290, endPoint y: 161, distance: 126.7
click at [290, 161] on div "Non catalogue 24vdc contactor for LV1 LV2 lifts 2&3 [URL][DOMAIN_NAME] Identify…" at bounding box center [405, 194] width 244 height 85
click at [290, 161] on img at bounding box center [295, 164] width 25 height 25
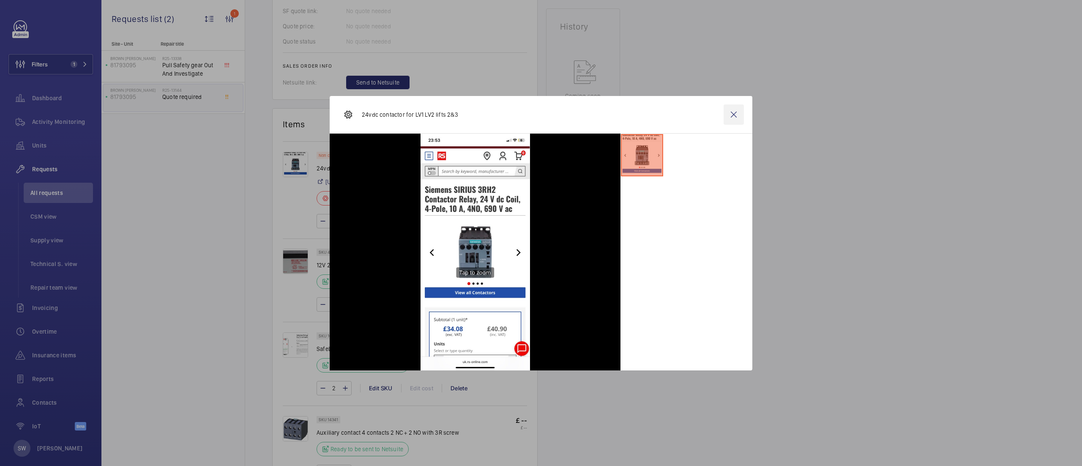
click at [739, 116] on wm-front-icon-button at bounding box center [734, 114] width 20 height 20
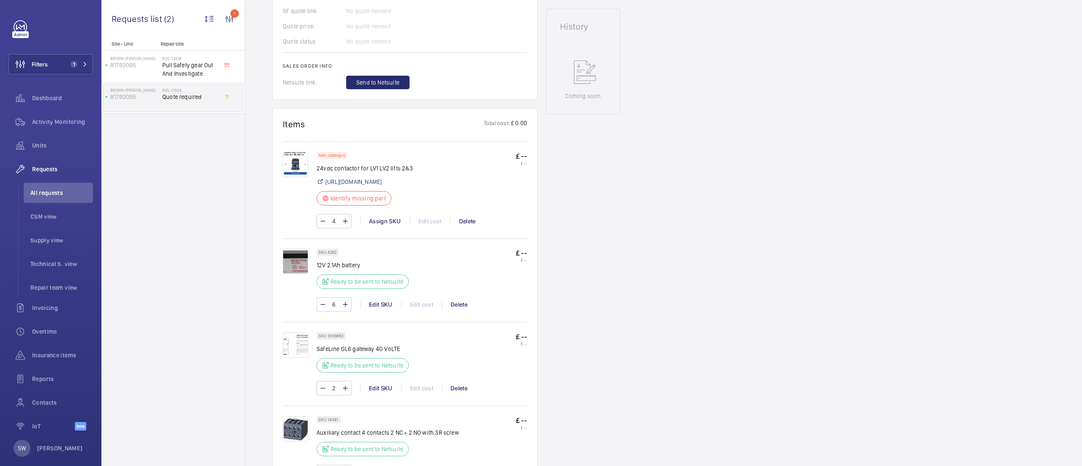
scroll to position [0, 0]
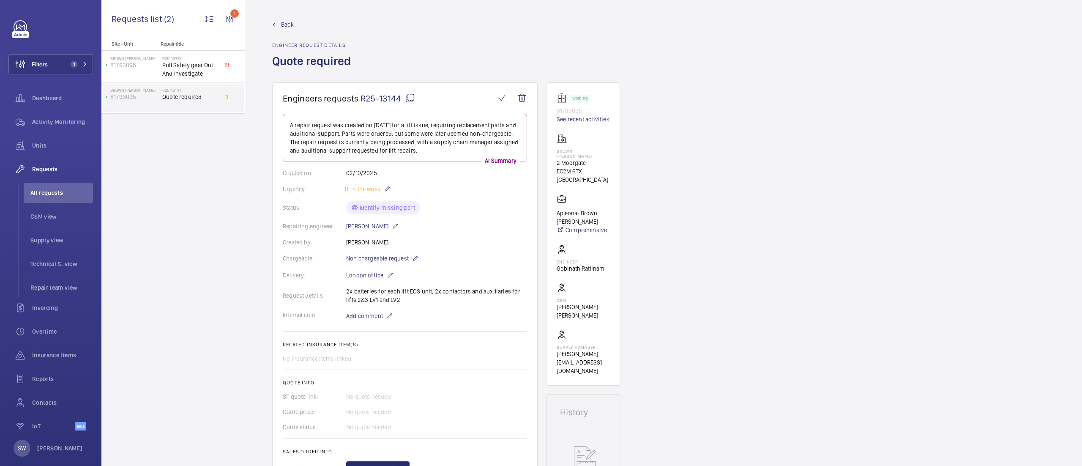
click at [412, 98] on mat-icon at bounding box center [410, 98] width 10 height 10
click at [64, 119] on span "Activity Monitoring" at bounding box center [62, 122] width 61 height 8
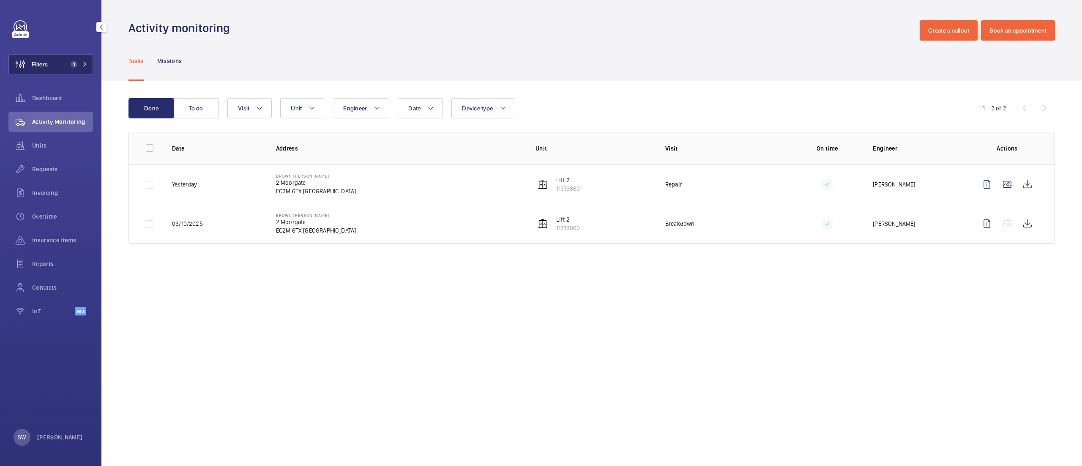
click at [65, 65] on button "Filters 1" at bounding box center [50, 64] width 85 height 20
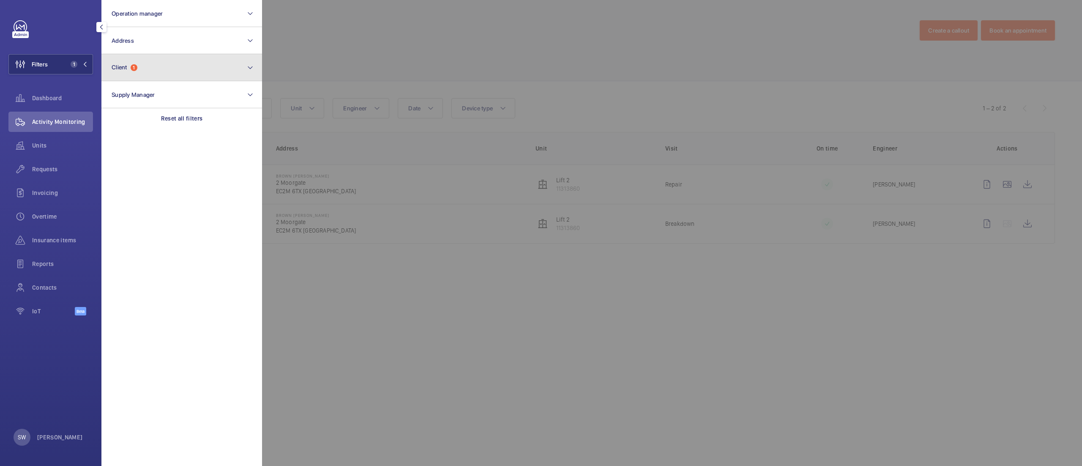
click at [191, 66] on button "Client 1" at bounding box center [181, 67] width 161 height 27
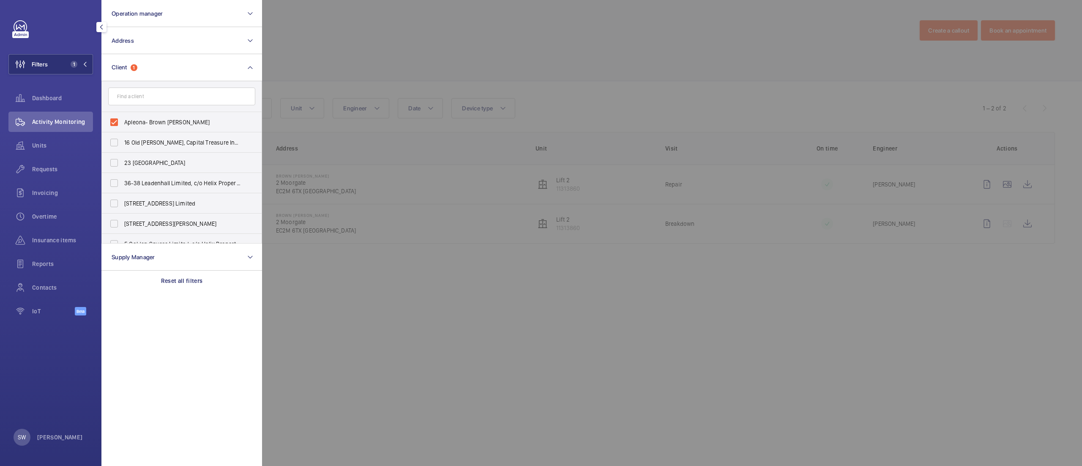
click at [468, 304] on div at bounding box center [803, 233] width 1082 height 466
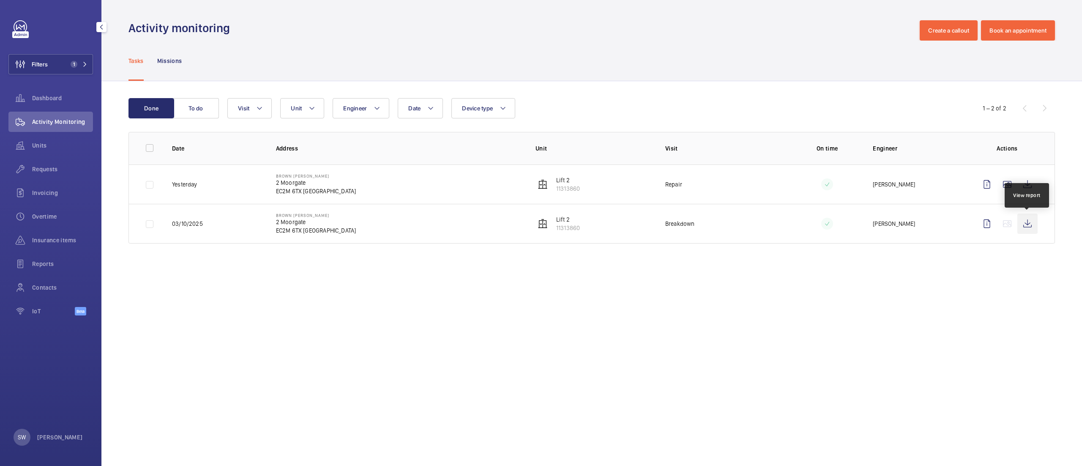
click at [1023, 221] on wm-front-icon-button at bounding box center [1028, 223] width 20 height 20
click at [50, 165] on span "Requests" at bounding box center [62, 169] width 61 height 8
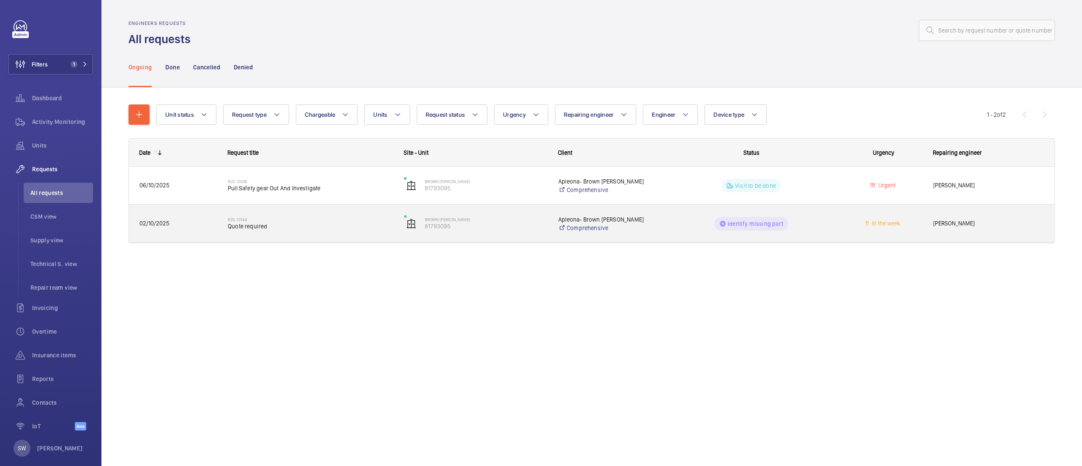
click at [315, 232] on div "R25-13144 Quote required" at bounding box center [310, 223] width 165 height 25
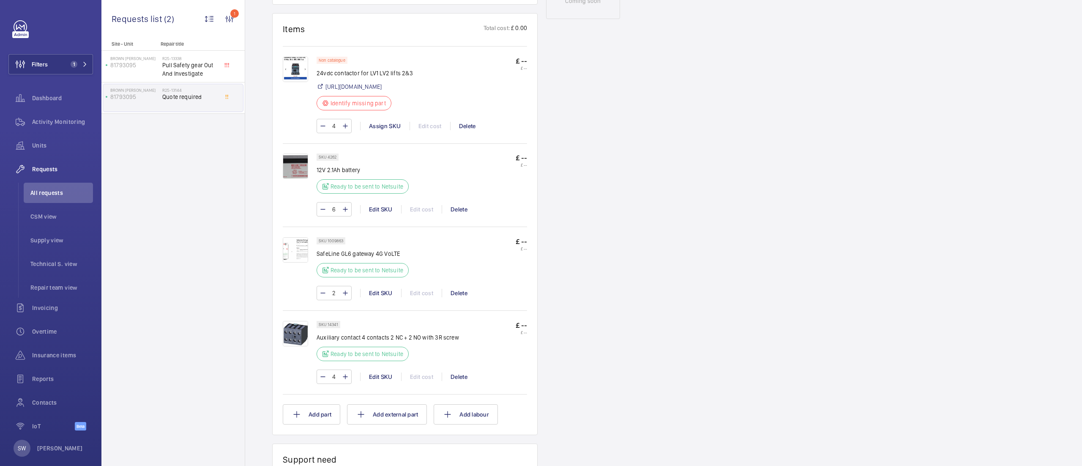
scroll to position [476, 0]
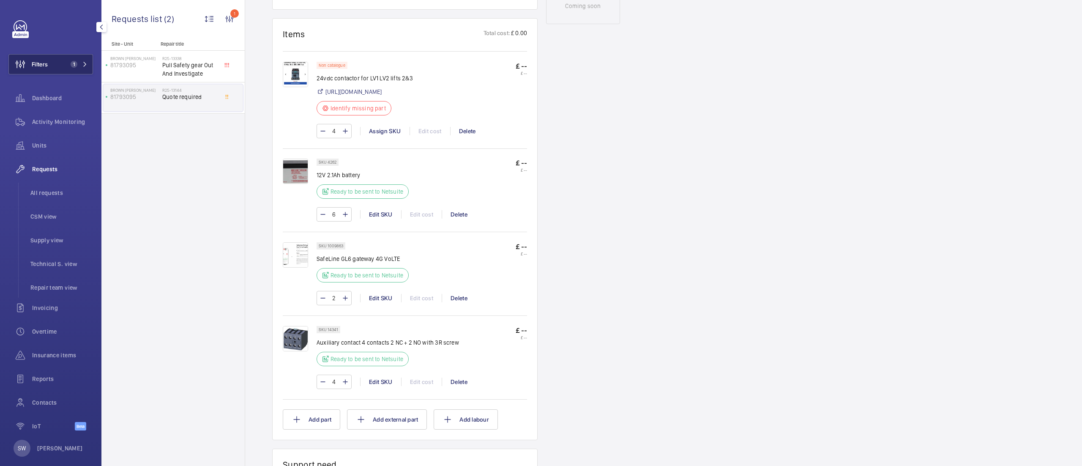
click at [72, 58] on button "Filters 1" at bounding box center [50, 64] width 85 height 20
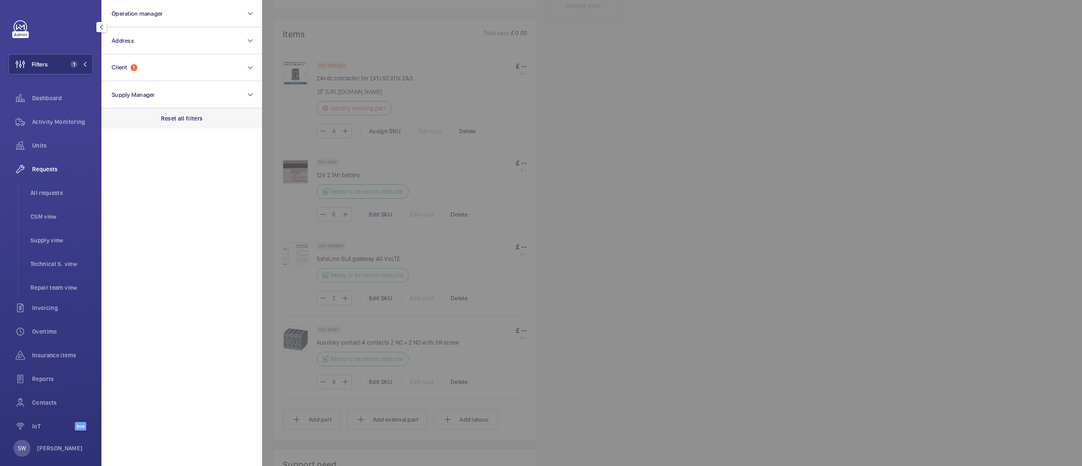
click at [239, 117] on div "Reset all filters" at bounding box center [181, 118] width 161 height 20
drag, startPoint x: 175, startPoint y: 74, endPoint x: 179, endPoint y: 77, distance: 4.9
click at [177, 74] on button "Client" at bounding box center [181, 67] width 161 height 27
type input "chase farm"
click at [225, 121] on span "Farm" at bounding box center [232, 122] width 14 height 7
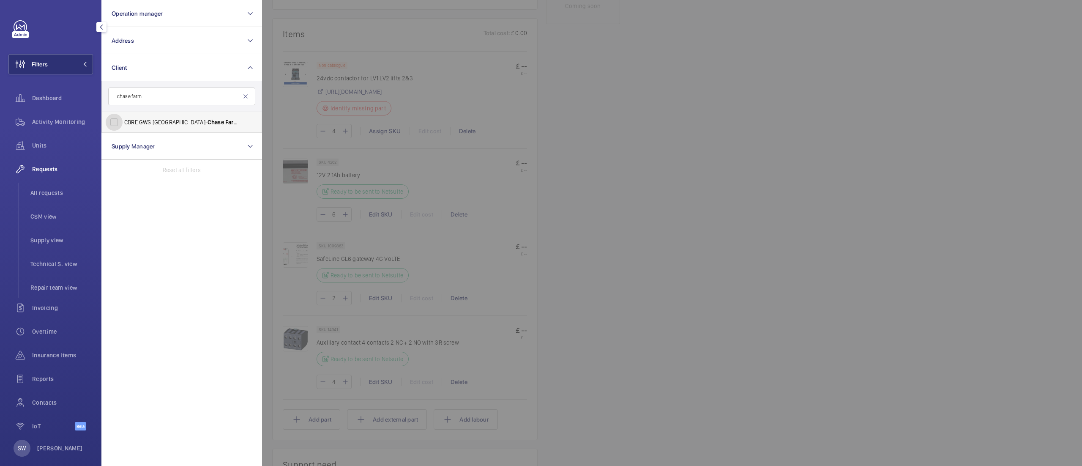
click at [123, 121] on input "CBRE GWS UK- [GEOGRAPHIC_DATA]" at bounding box center [114, 122] width 17 height 17
checkbox input "true"
click at [821, 233] on div at bounding box center [803, 233] width 1082 height 466
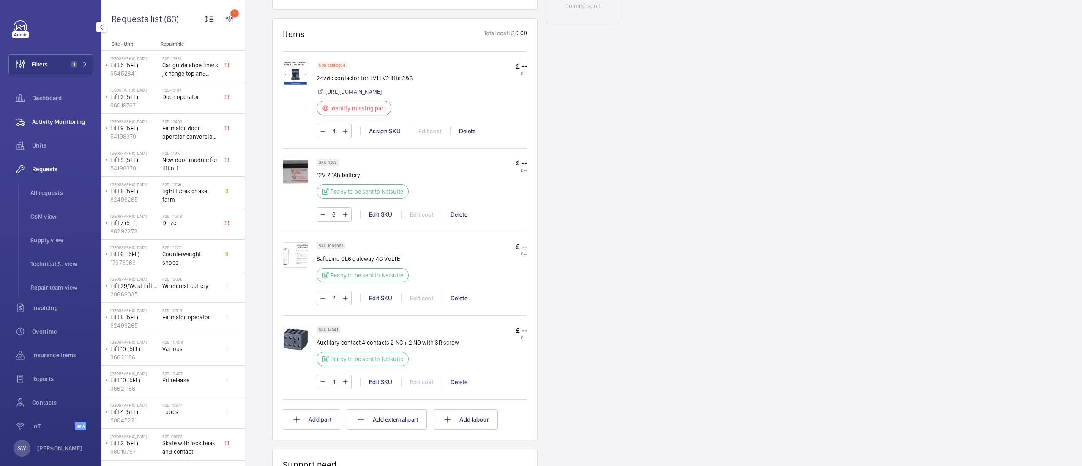
click at [44, 123] on span "Activity Monitoring" at bounding box center [62, 122] width 61 height 8
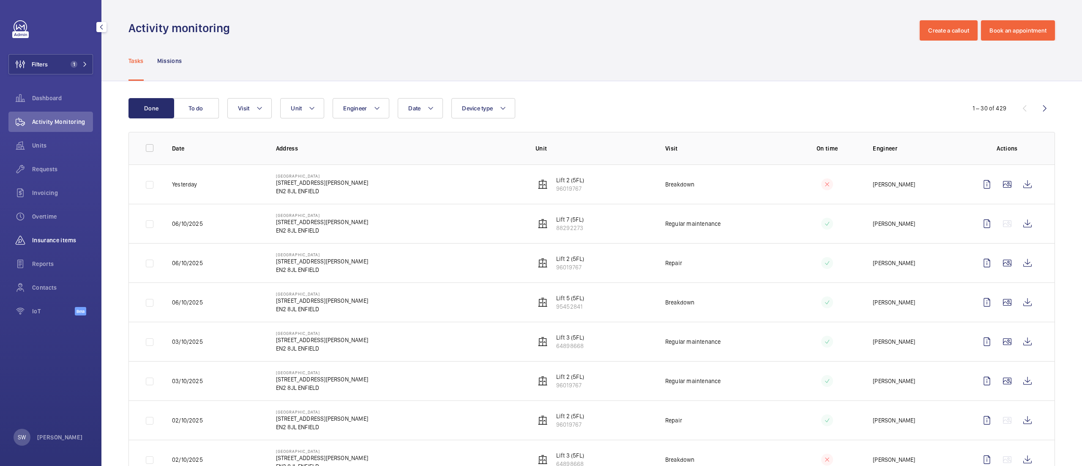
click at [53, 238] on span "Insurance items" at bounding box center [62, 240] width 61 height 8
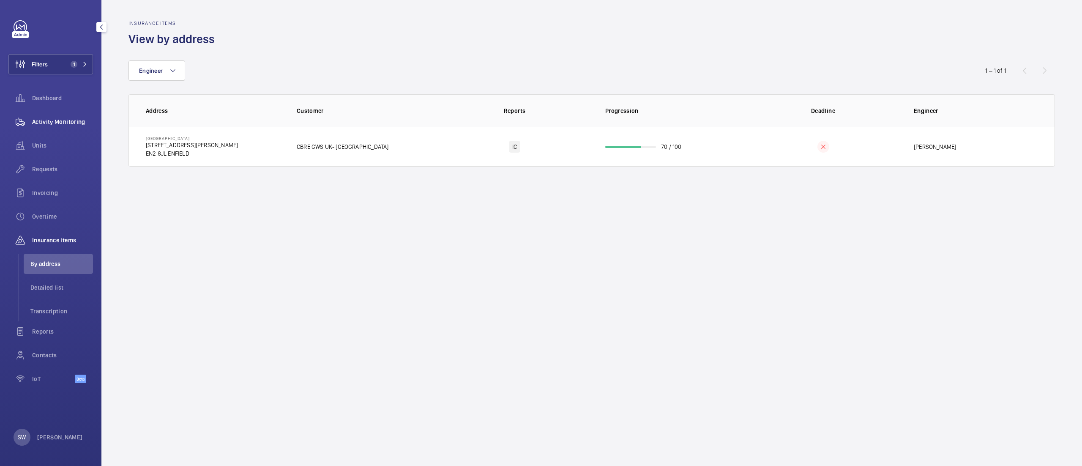
click at [43, 123] on span "Activity Monitoring" at bounding box center [62, 122] width 61 height 8
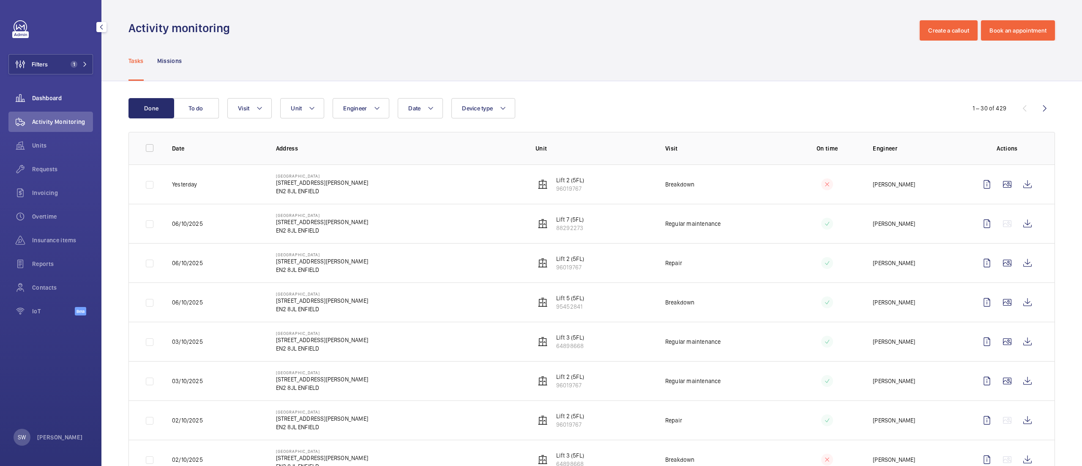
click at [48, 99] on span "Dashboard" at bounding box center [62, 98] width 61 height 8
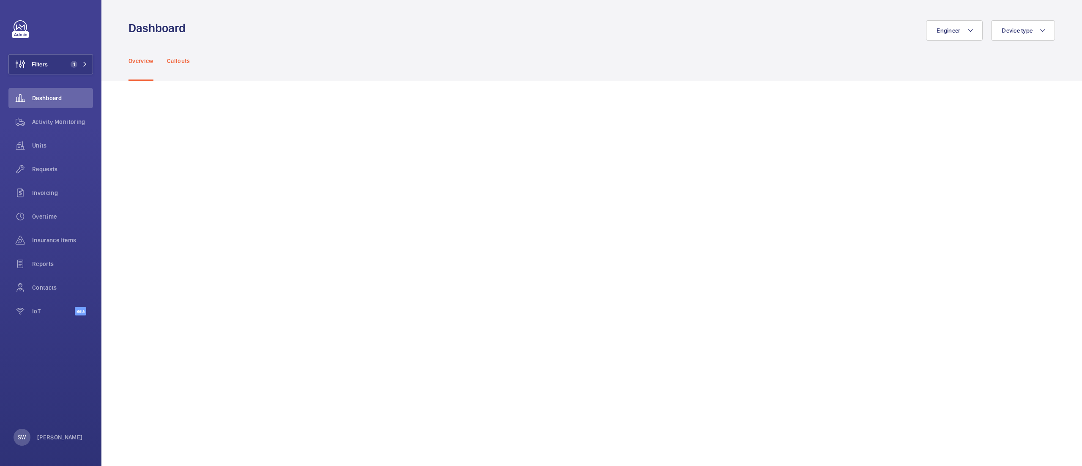
click at [186, 61] on p "Callouts" at bounding box center [178, 61] width 23 height 8
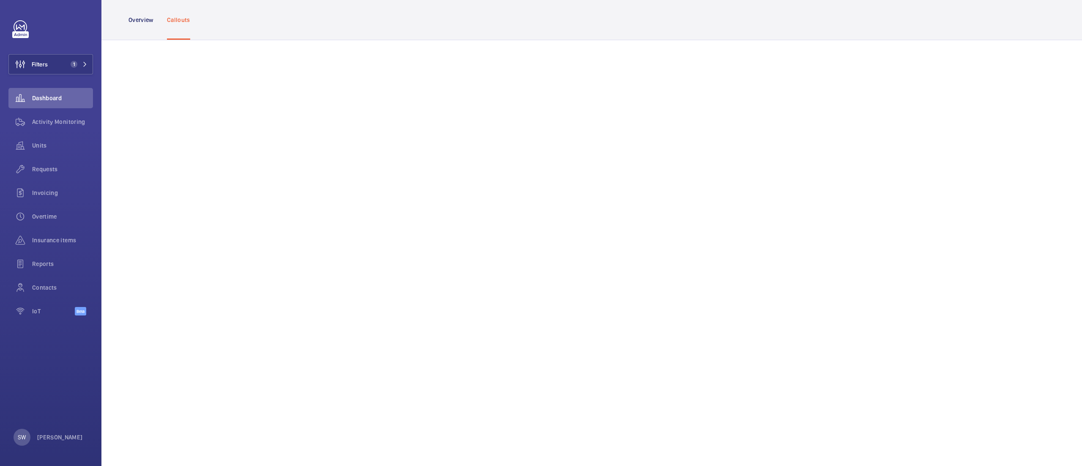
scroll to position [389, 0]
